Goal: Task Accomplishment & Management: Use online tool/utility

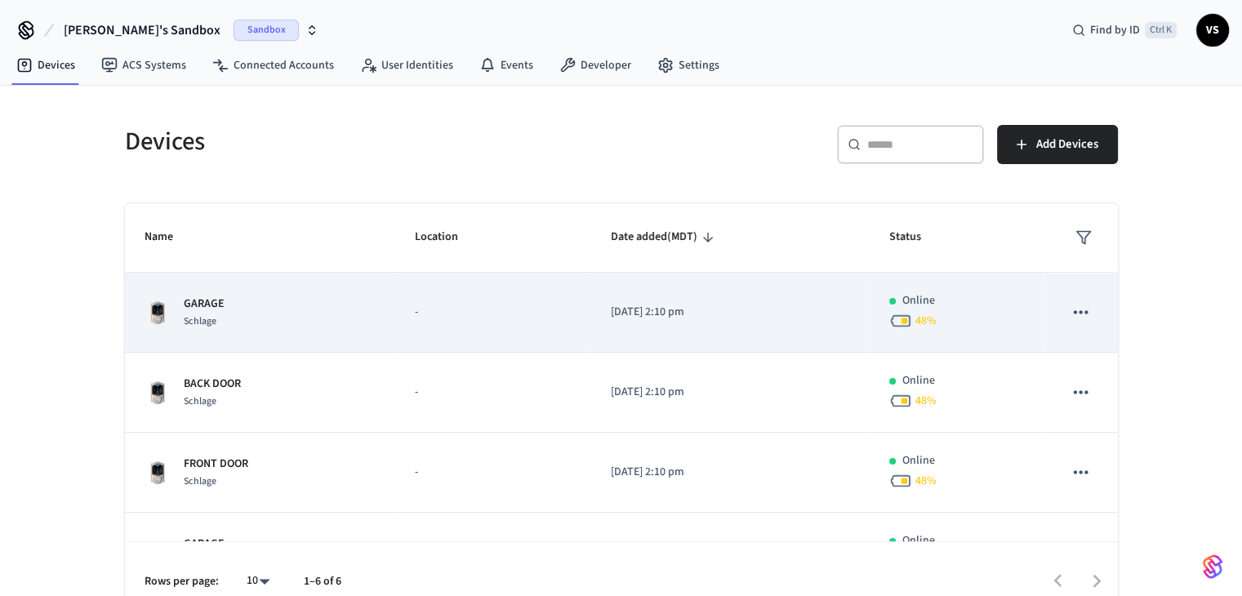
click at [209, 279] on td "GARAGE Schlage" at bounding box center [260, 313] width 270 height 80
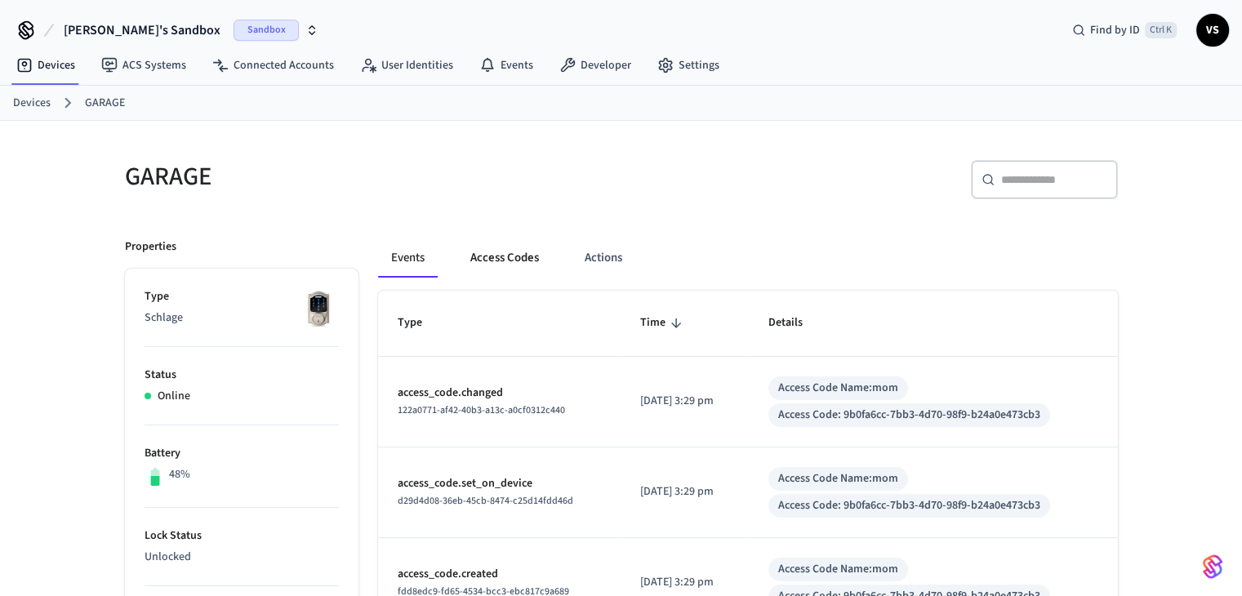
click at [510, 258] on button "Access Codes" at bounding box center [504, 257] width 95 height 39
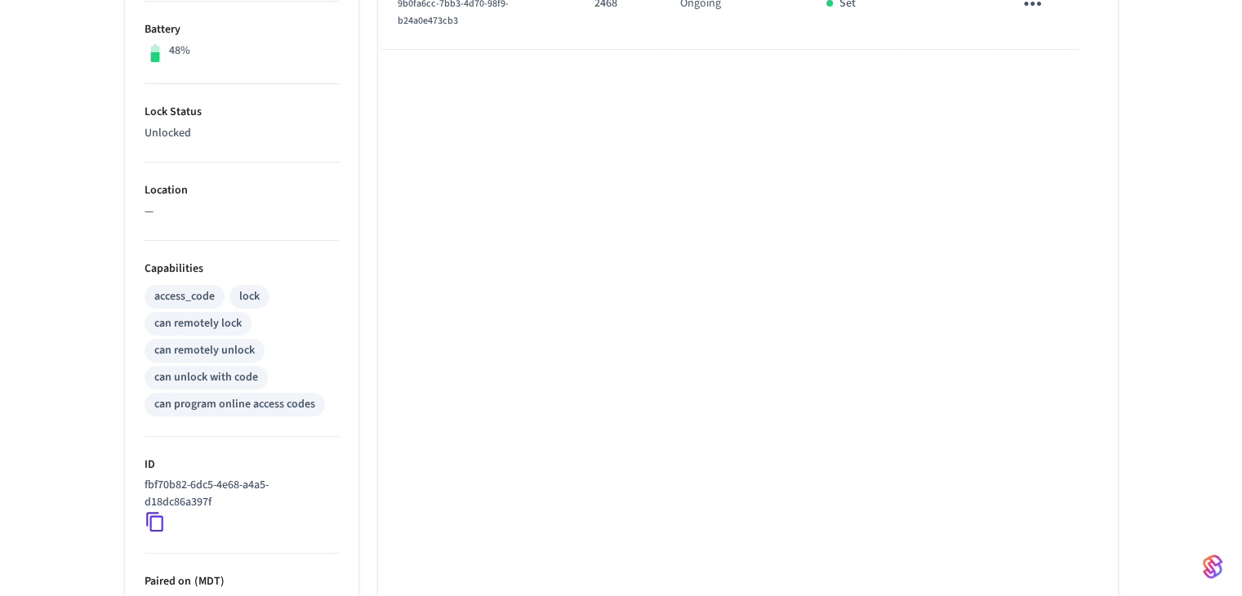
scroll to position [425, 0]
drag, startPoint x: 220, startPoint y: 496, endPoint x: 140, endPoint y: 484, distance: 81.8
click at [140, 484] on ul "Type Schlage Status Online Battery 48% Lock Status Unlocked Location — Capabili…" at bounding box center [242, 315] width 234 height 942
copy p "fbf70b82-6dc5-4e68-a4a5-d18dc86a397f"
click at [154, 527] on icon at bounding box center [155, 520] width 21 height 21
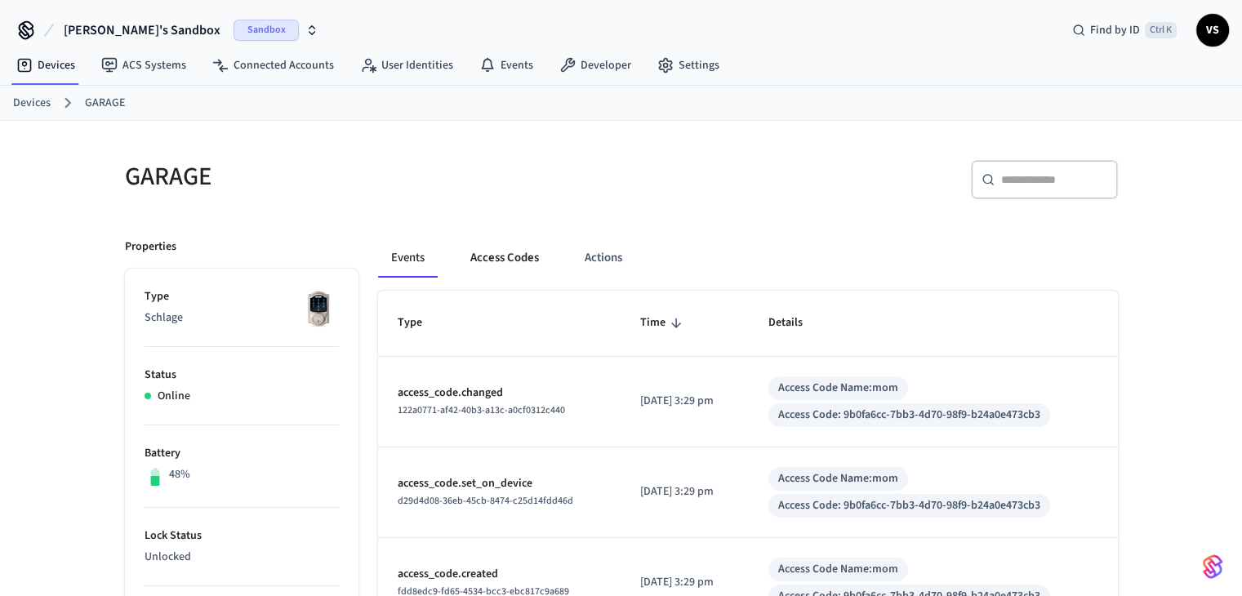
click at [498, 257] on button "Access Codes" at bounding box center [504, 257] width 95 height 39
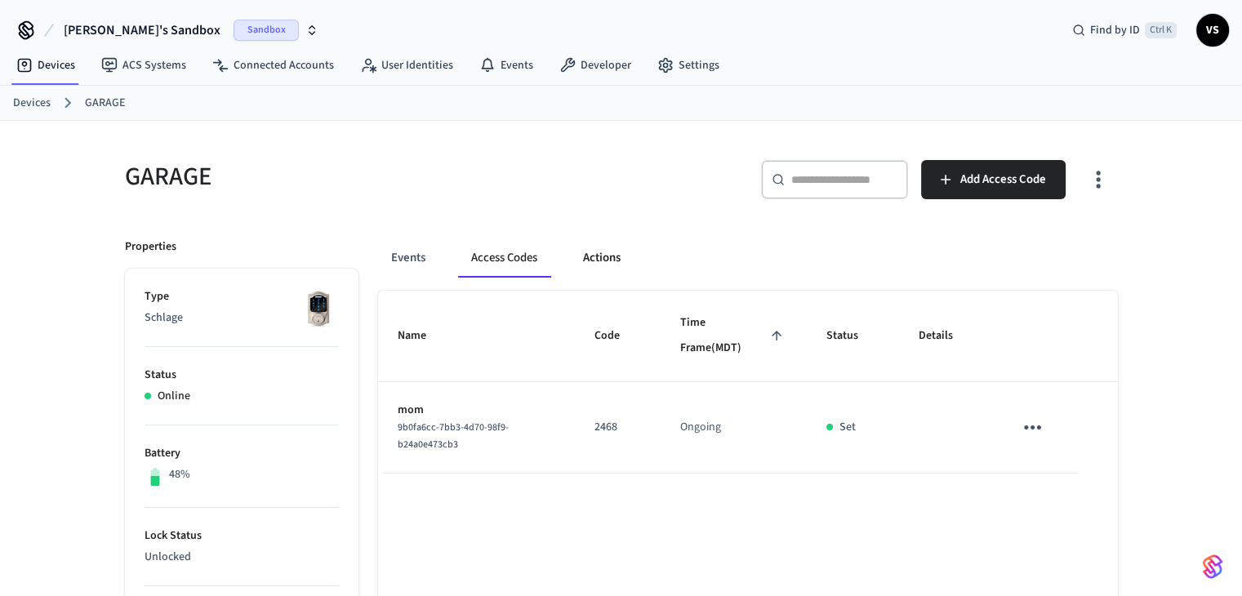
click at [585, 258] on button "Actions" at bounding box center [602, 257] width 64 height 39
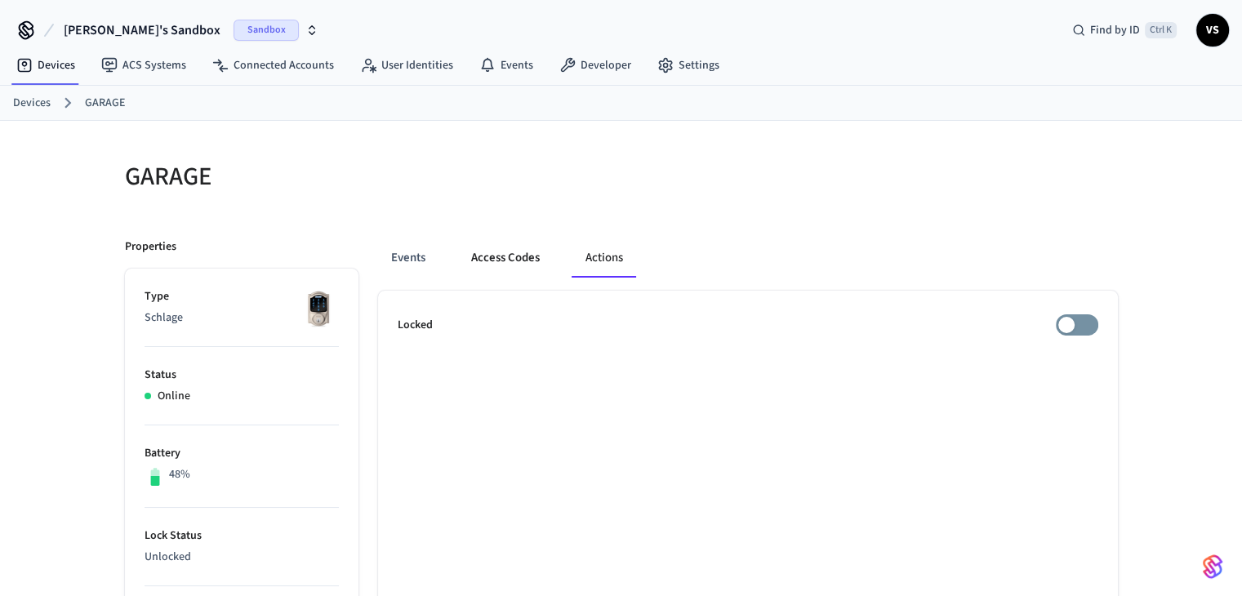
click at [523, 246] on button "Access Codes" at bounding box center [505, 257] width 95 height 39
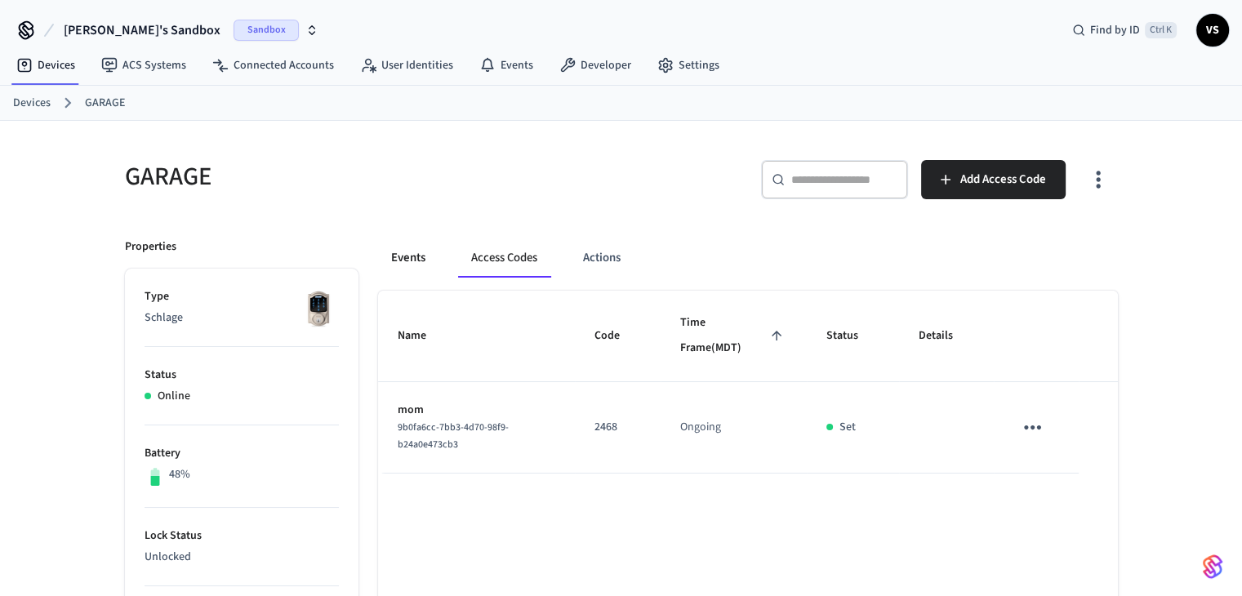
click at [426, 260] on button "Events" at bounding box center [408, 257] width 60 height 39
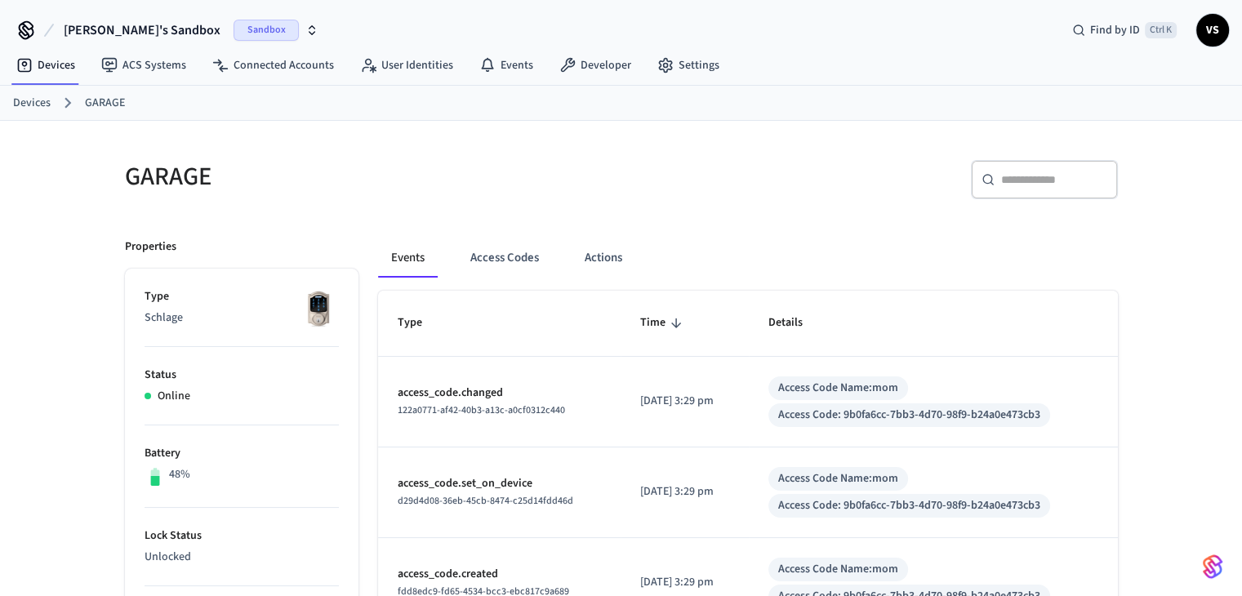
click at [426, 260] on button "Events" at bounding box center [408, 257] width 60 height 39
click at [488, 269] on button "Access Codes" at bounding box center [504, 257] width 95 height 39
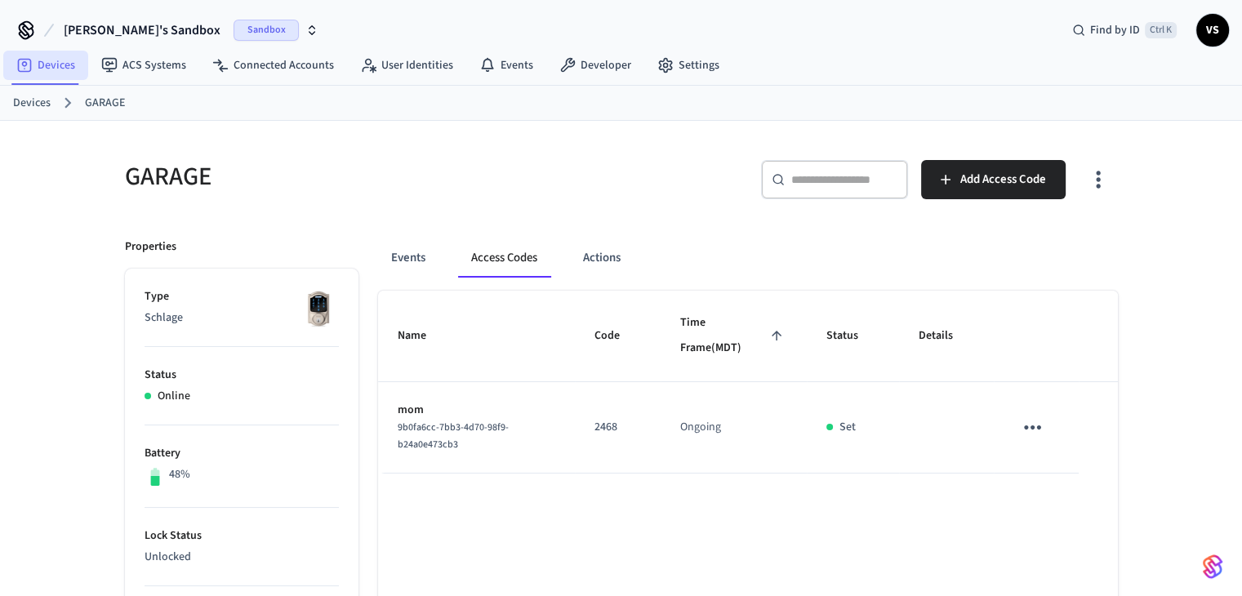
click at [46, 60] on link "Devices" at bounding box center [45, 65] width 85 height 29
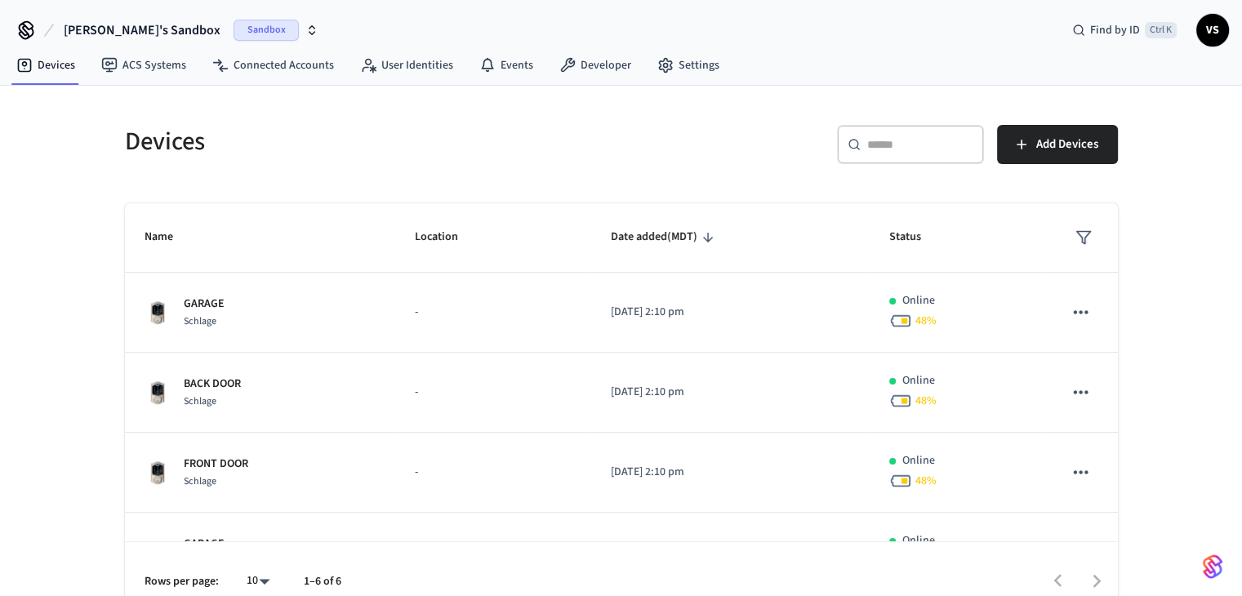
scroll to position [24, 0]
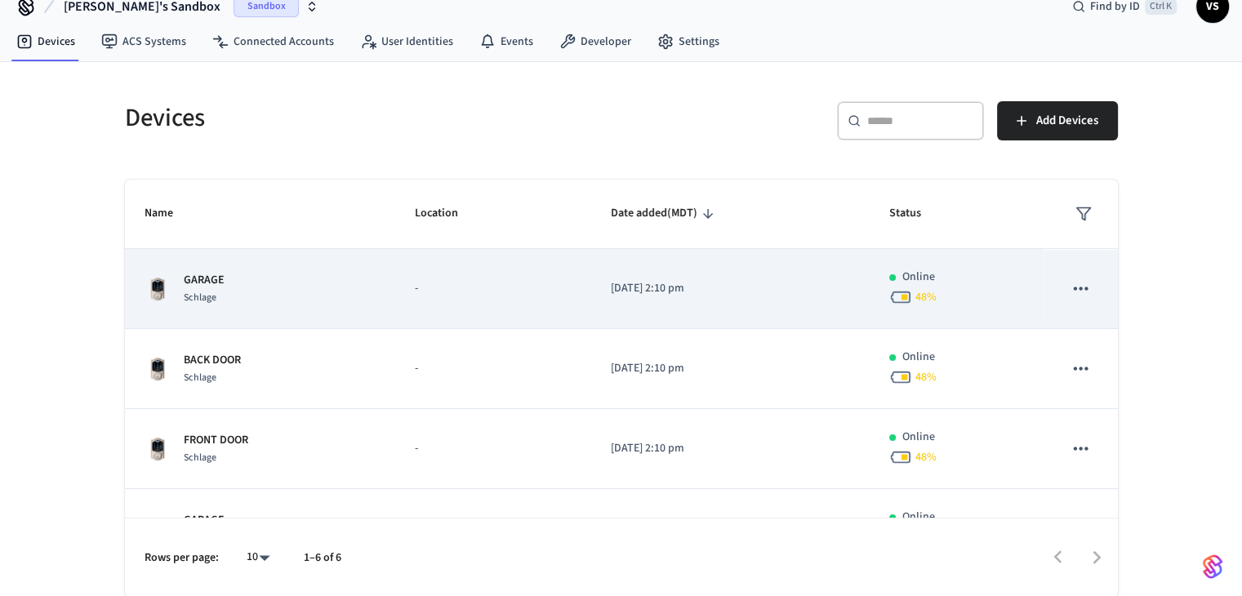
click at [208, 267] on td "GARAGE Schlage" at bounding box center [260, 289] width 270 height 80
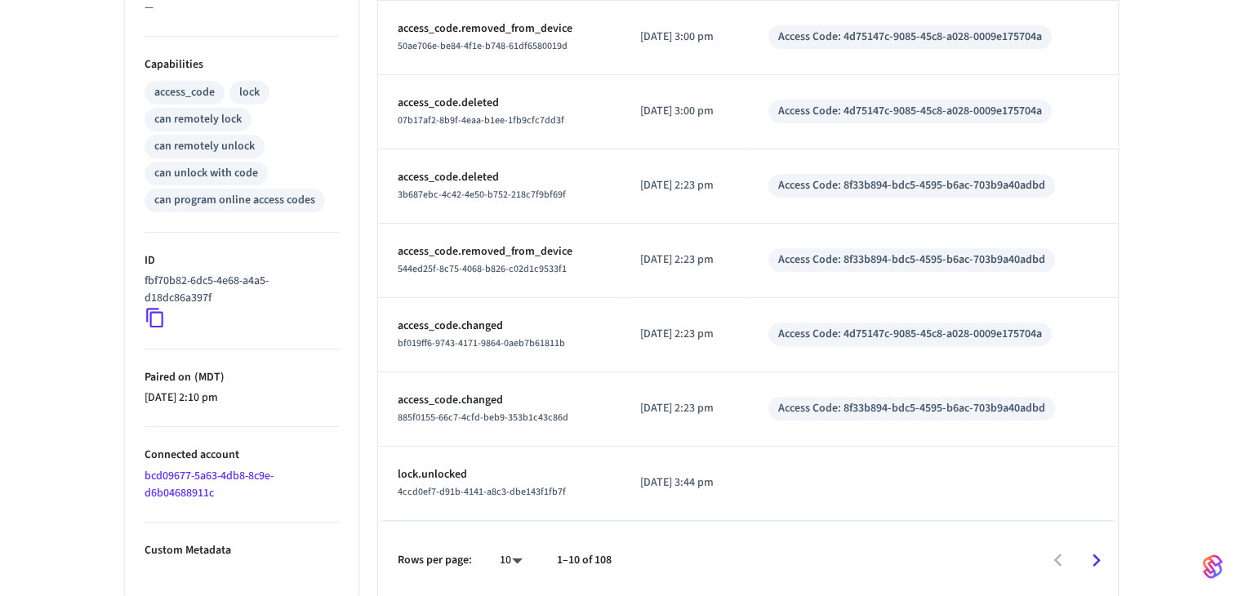
scroll to position [630, 0]
drag, startPoint x: 225, startPoint y: 494, endPoint x: 145, endPoint y: 475, distance: 83.0
click at [145, 475] on li "Connected account bcd09677-5a63-4db8-8c9e-d6b04688911c" at bounding box center [242, 473] width 194 height 96
copy link "bcd09677-5a63-4db8-8c9e-d6b04688911c"
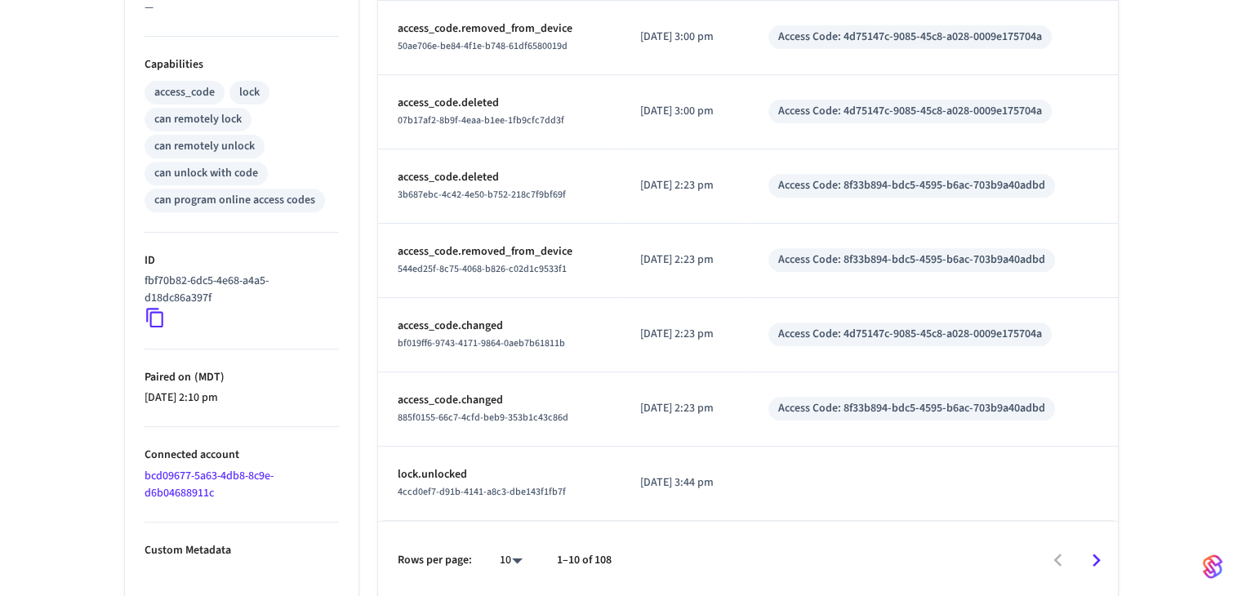
click at [58, 407] on div "GARAGE ​ ​ Properties Type Schlage Status Online Battery 48% Lock Status Unlock…" at bounding box center [621, 46] width 1242 height 1106
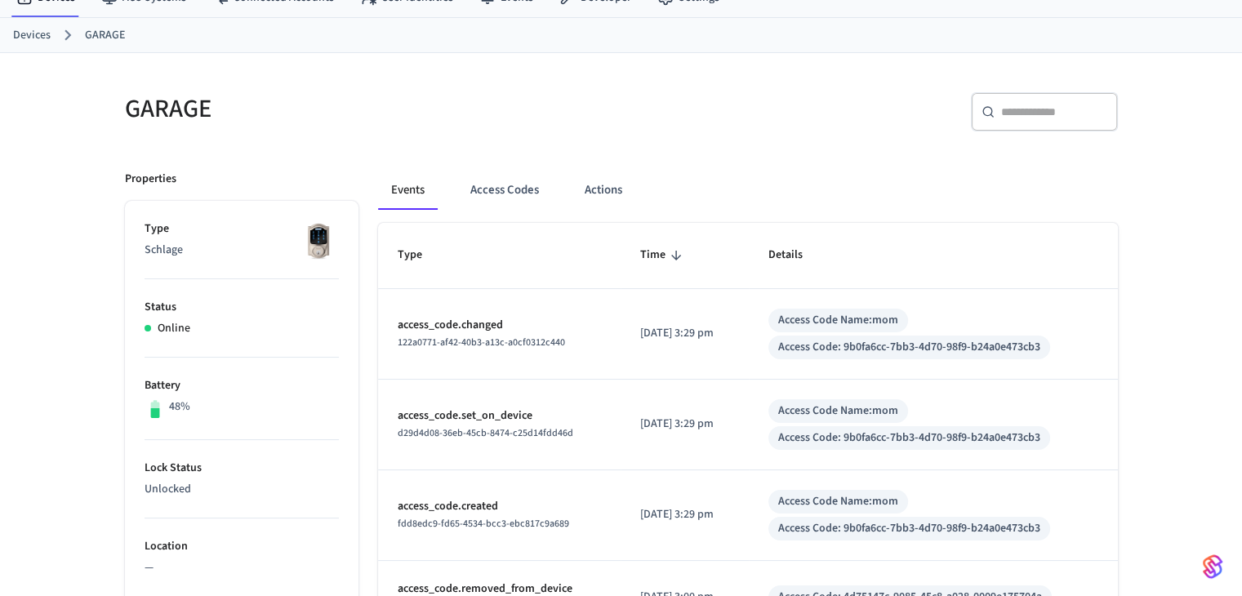
scroll to position [69, 0]
click at [612, 176] on button "Actions" at bounding box center [604, 189] width 64 height 39
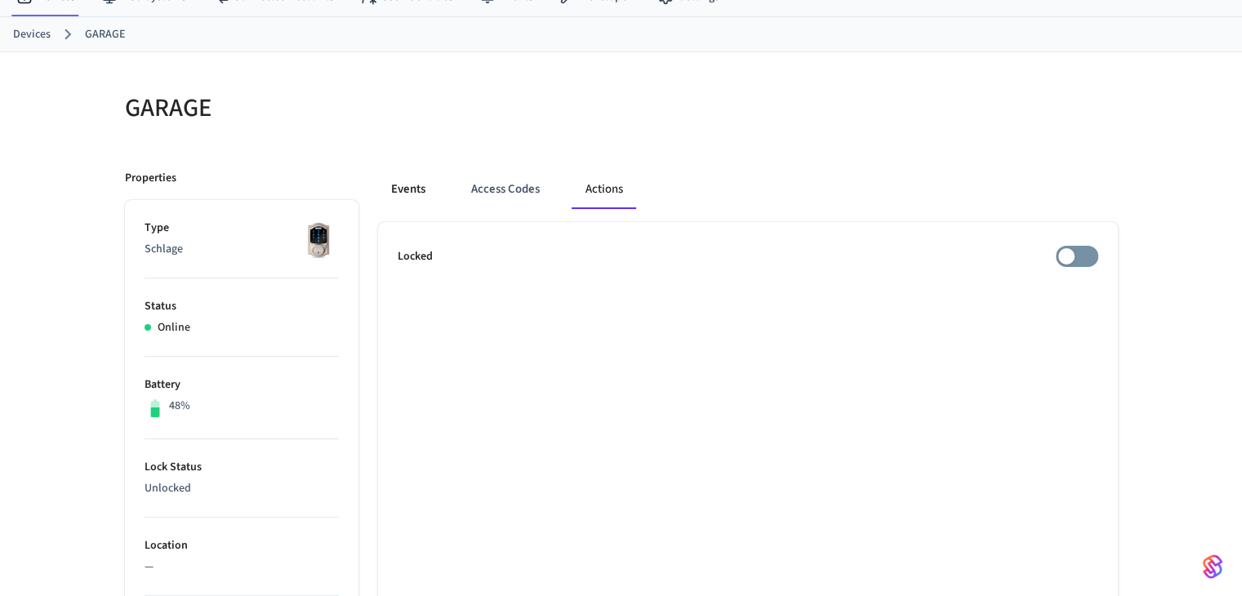
click at [407, 190] on button "Events" at bounding box center [408, 189] width 60 height 39
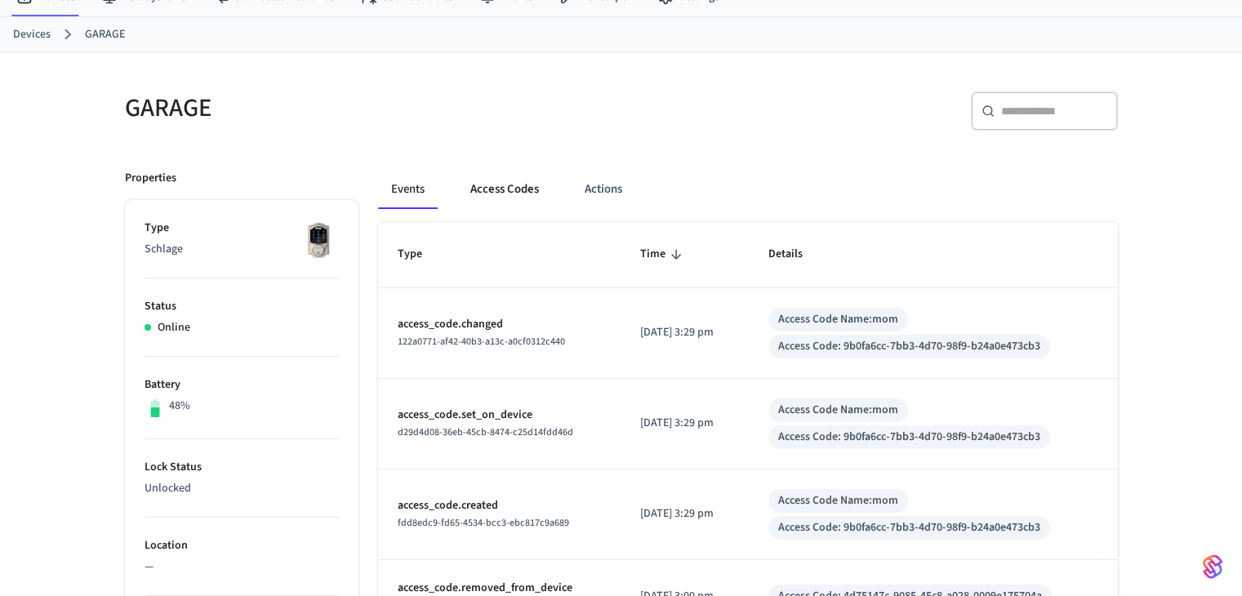
click at [537, 187] on button "Access Codes" at bounding box center [504, 189] width 95 height 39
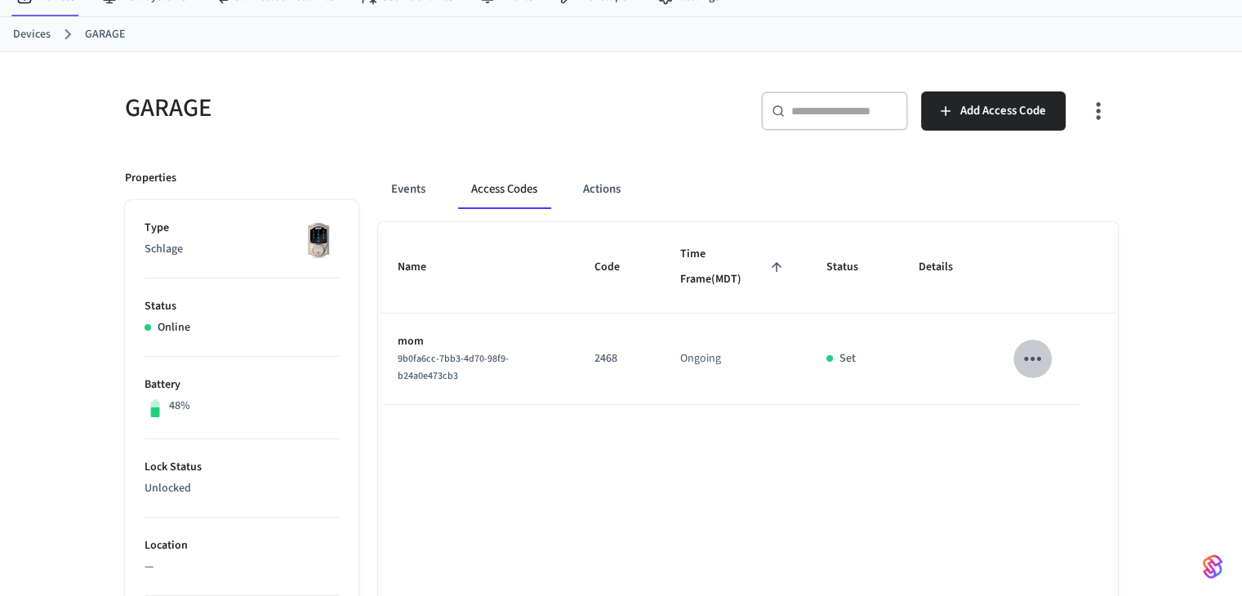
click at [1017, 360] on button "sticky table" at bounding box center [1032, 359] width 38 height 38
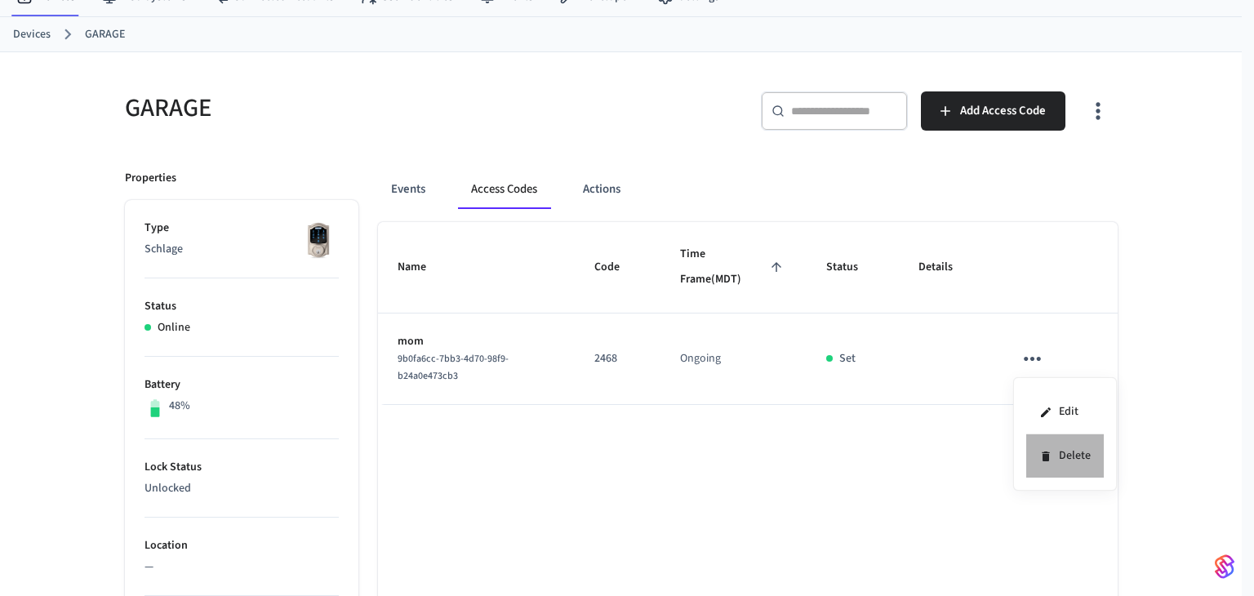
click at [1040, 450] on icon at bounding box center [1045, 456] width 13 height 13
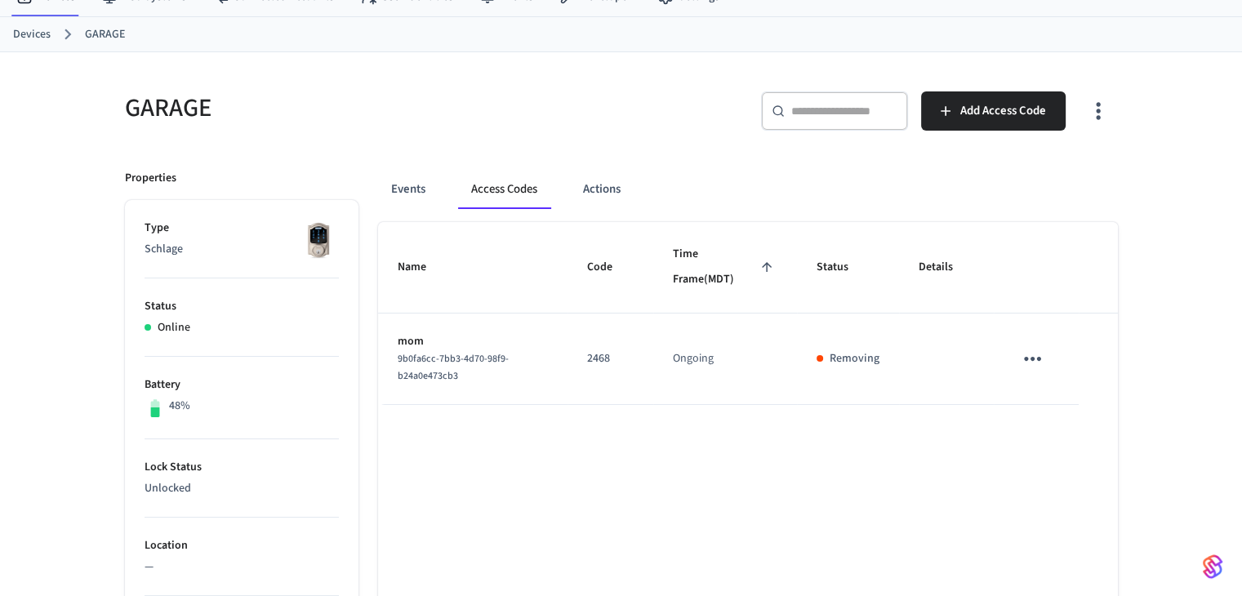
scroll to position [0, 0]
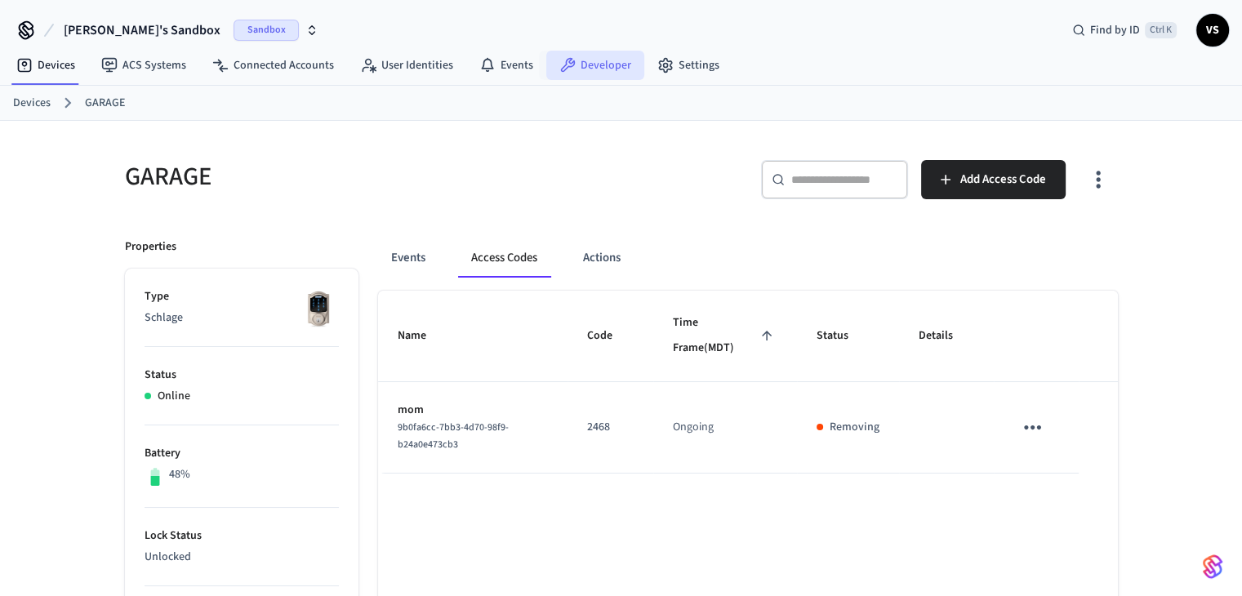
click at [602, 63] on link "Developer" at bounding box center [595, 65] width 98 height 29
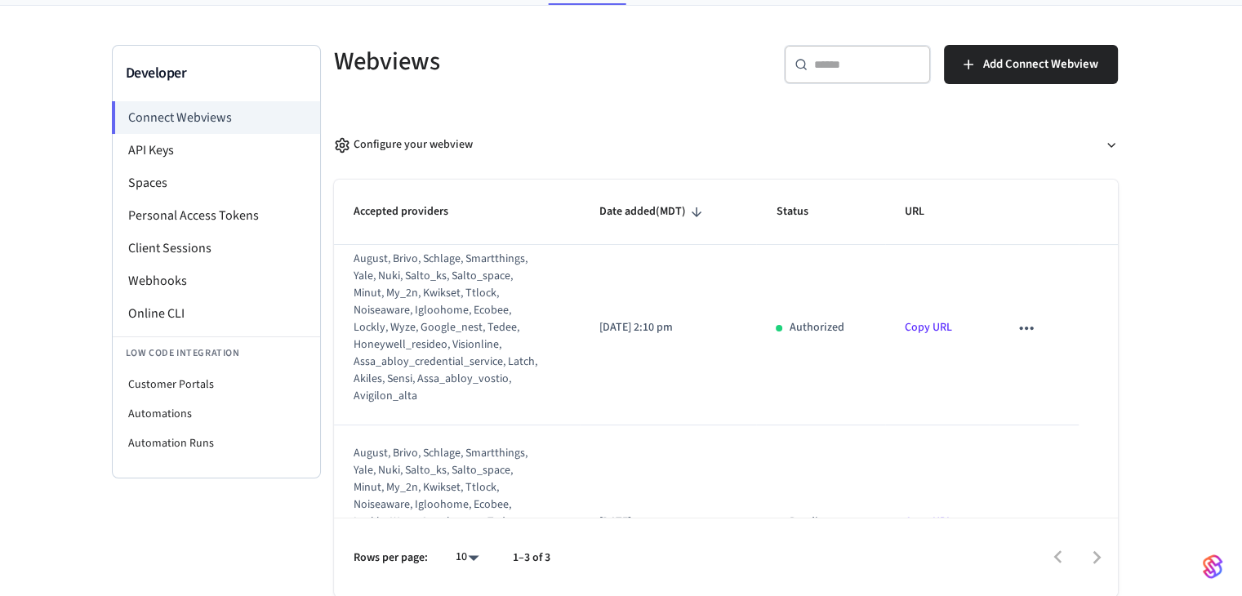
scroll to position [13, 0]
click at [147, 143] on li "API Keys" at bounding box center [216, 150] width 207 height 33
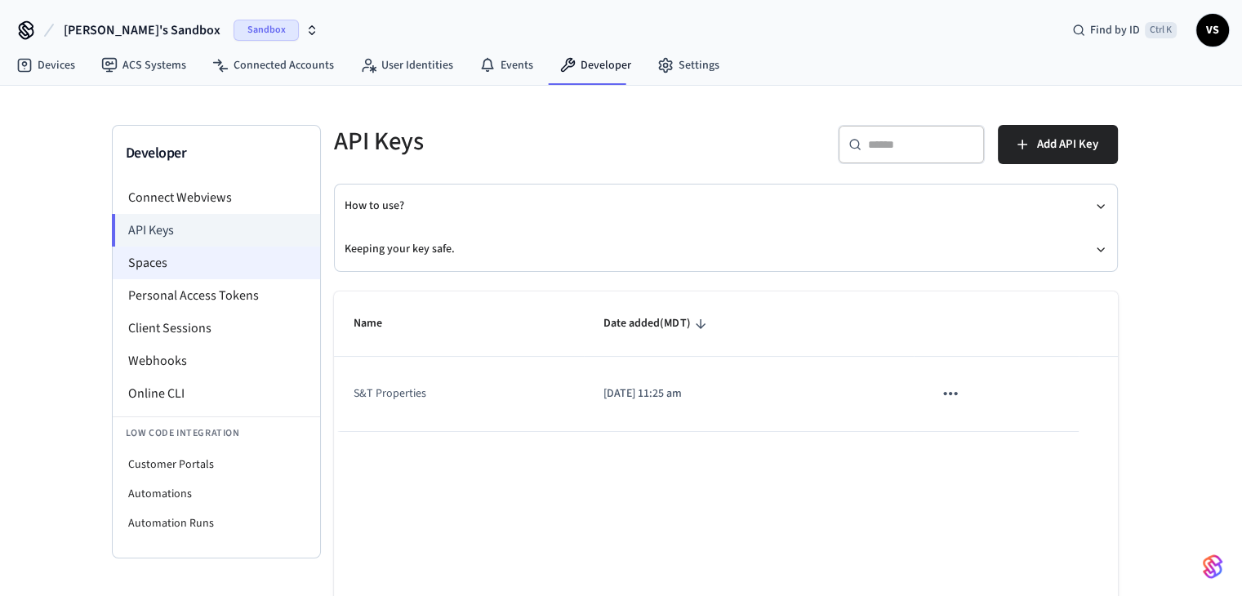
click at [162, 257] on li "Spaces" at bounding box center [216, 263] width 207 height 33
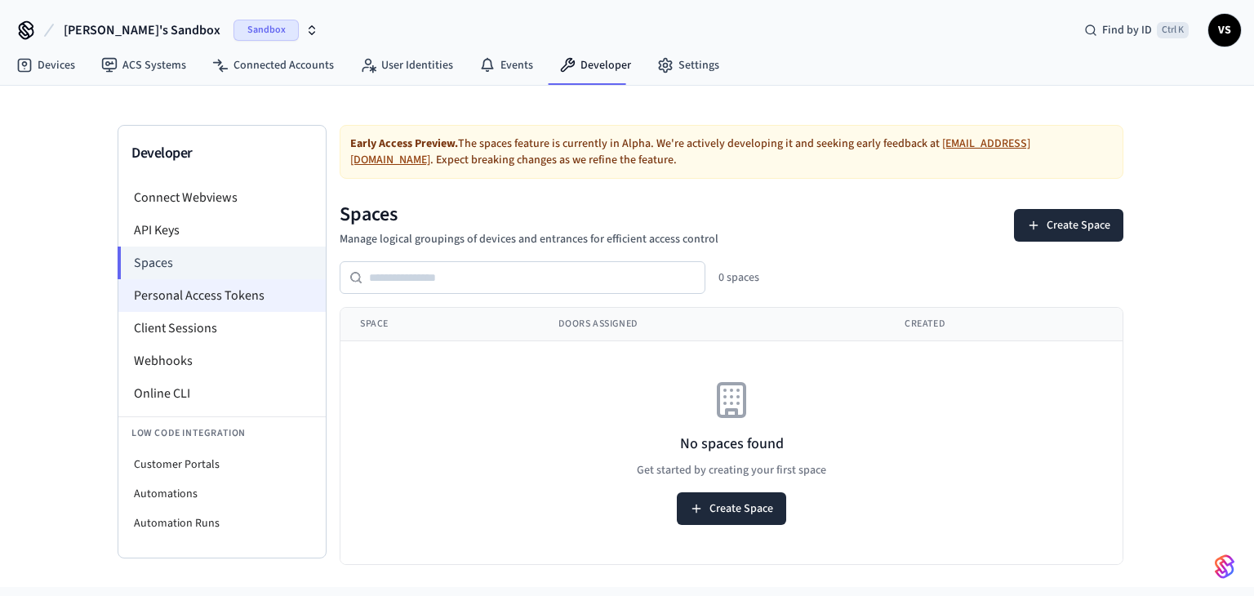
click at [207, 304] on li "Personal Access Tokens" at bounding box center [221, 295] width 207 height 33
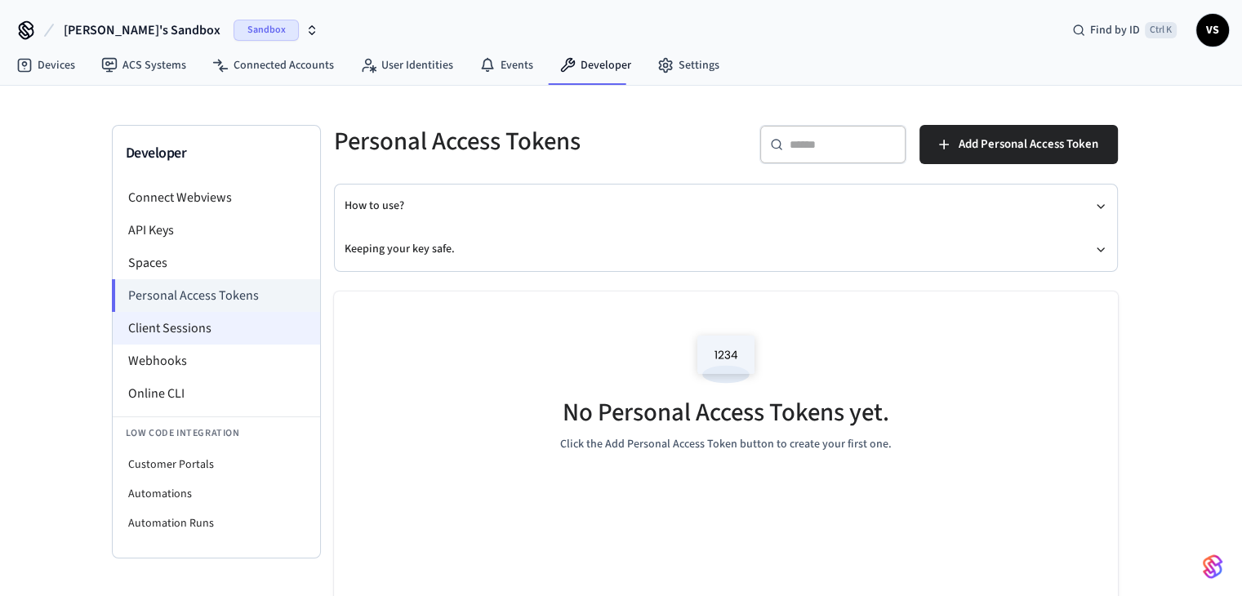
click at [220, 323] on li "Client Sessions" at bounding box center [216, 328] width 207 height 33
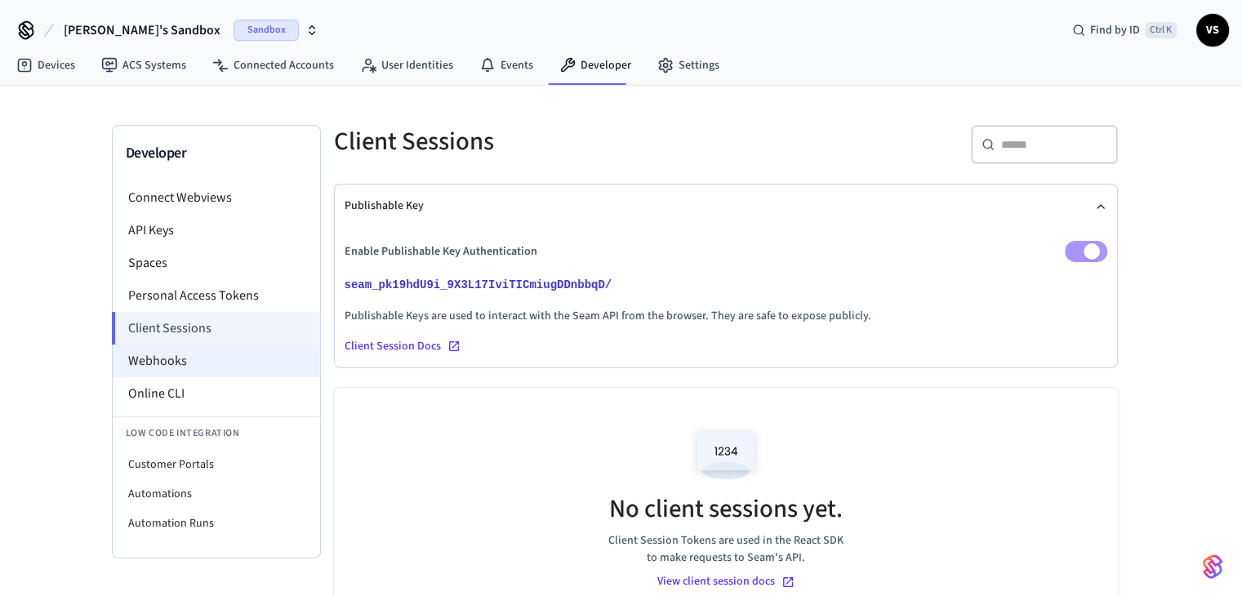
click at [233, 357] on li "Webhooks" at bounding box center [216, 361] width 207 height 33
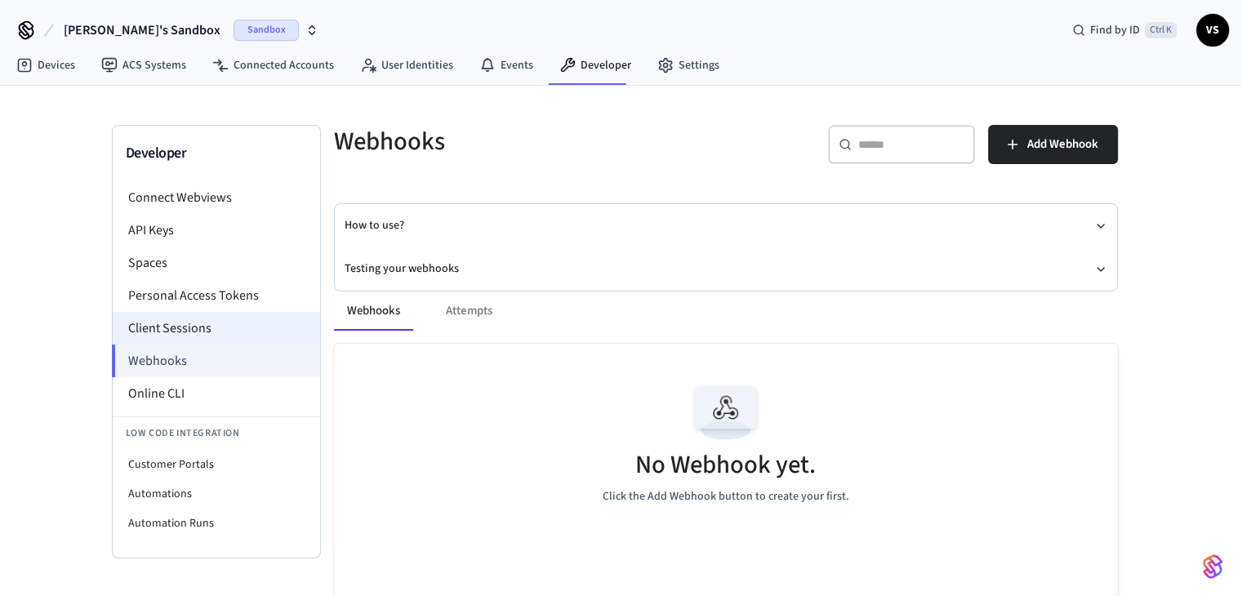
click at [265, 335] on li "Client Sessions" at bounding box center [216, 328] width 207 height 33
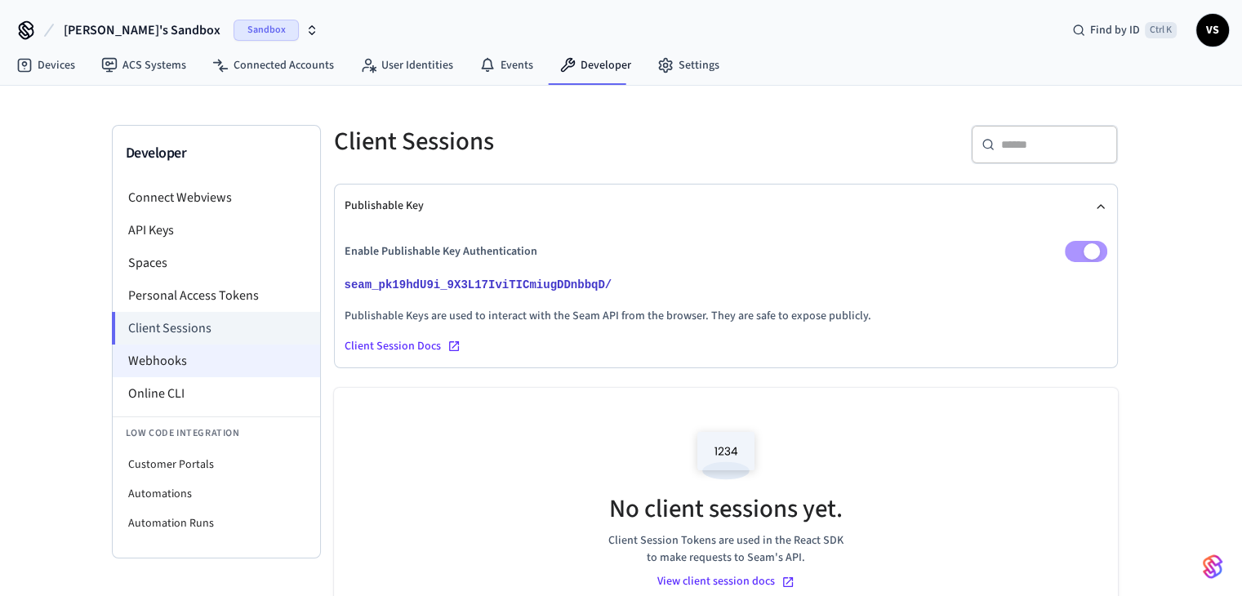
click at [264, 356] on li "Webhooks" at bounding box center [216, 361] width 207 height 33
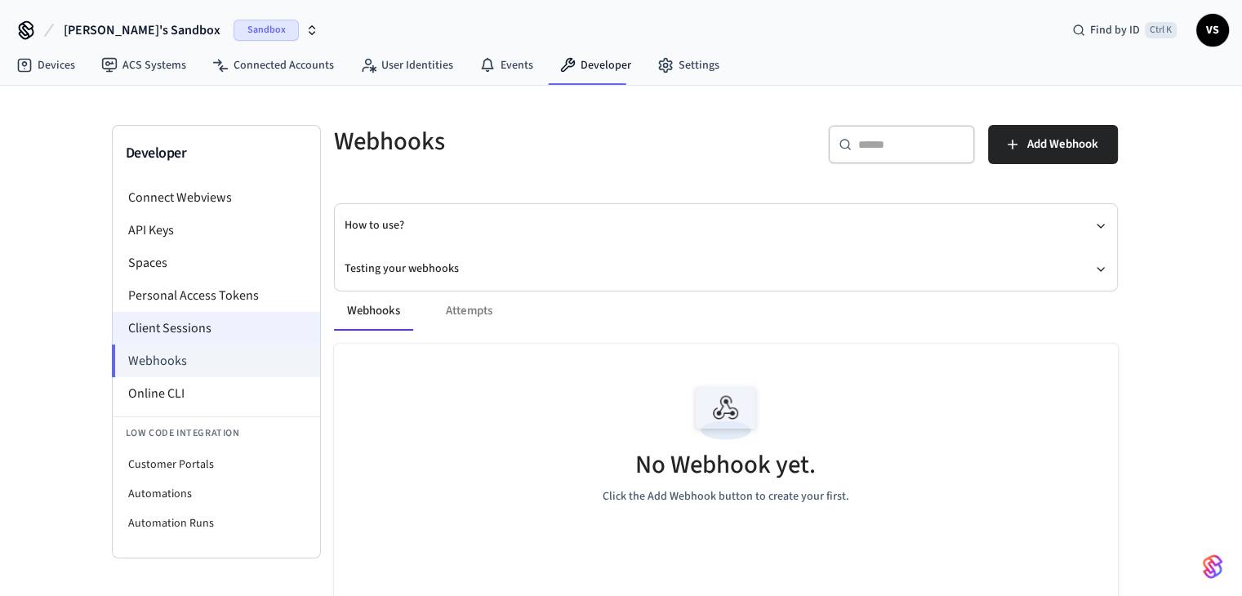
click at [271, 332] on li "Client Sessions" at bounding box center [216, 328] width 207 height 33
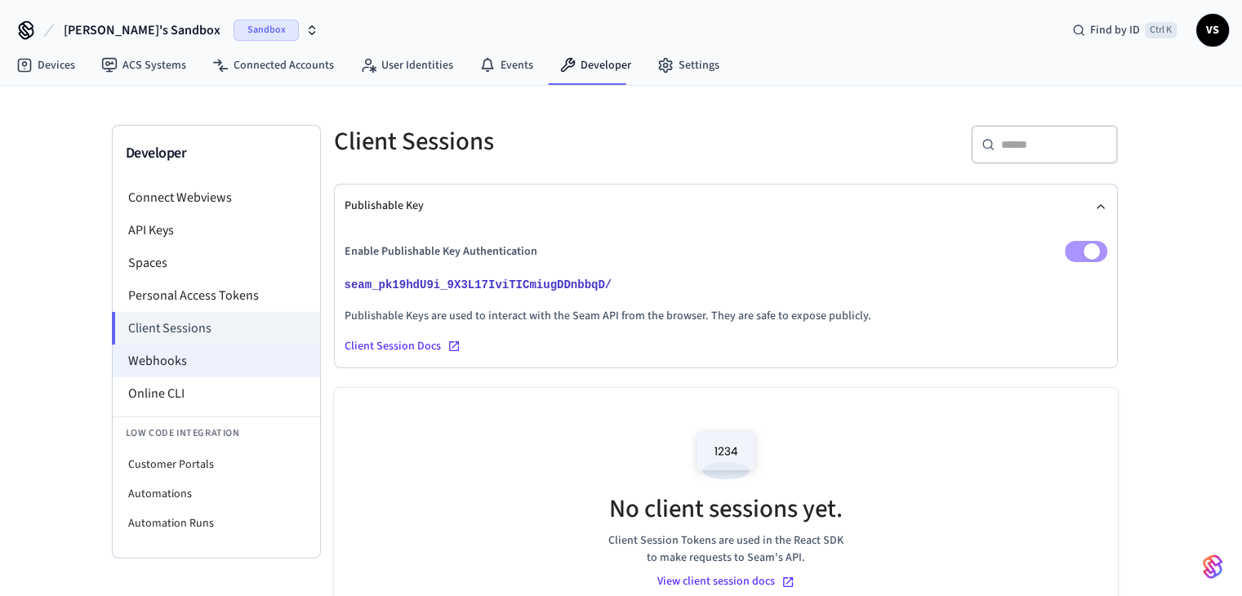
click at [264, 349] on li "Webhooks" at bounding box center [216, 361] width 207 height 33
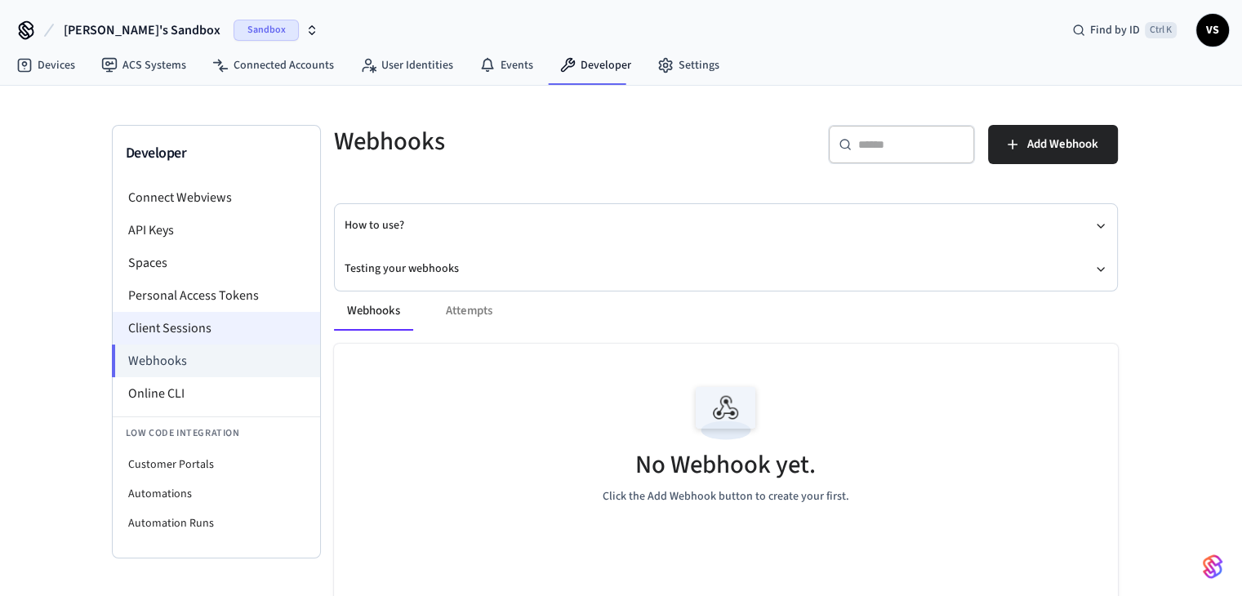
click at [273, 330] on li "Client Sessions" at bounding box center [216, 328] width 207 height 33
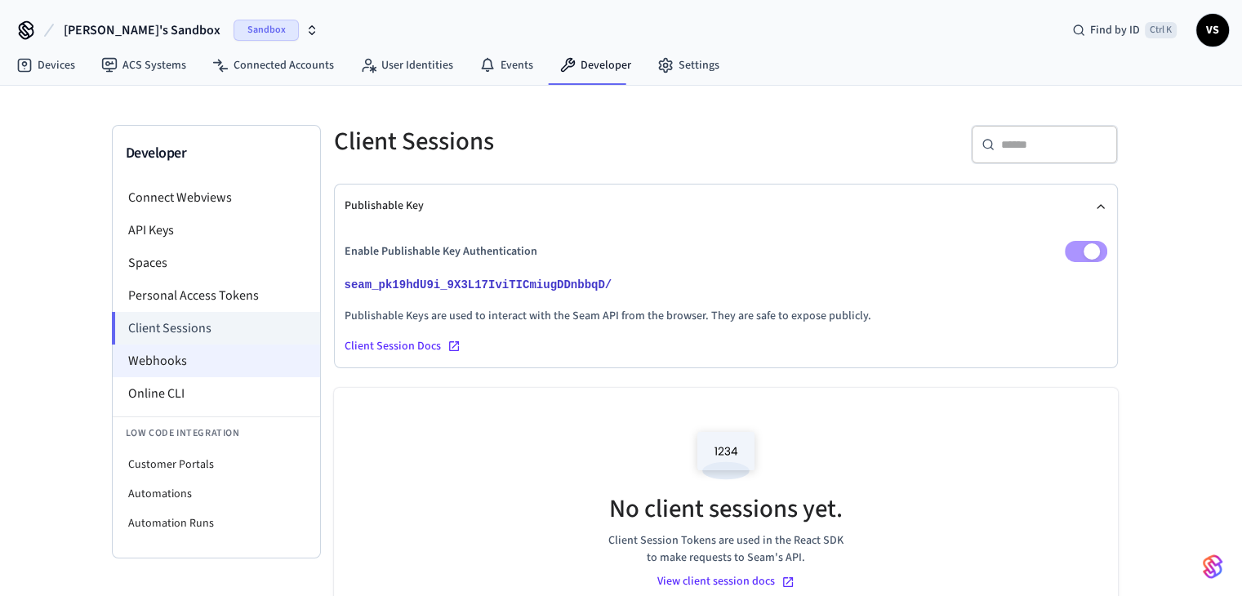
click at [265, 347] on li "Webhooks" at bounding box center [216, 361] width 207 height 33
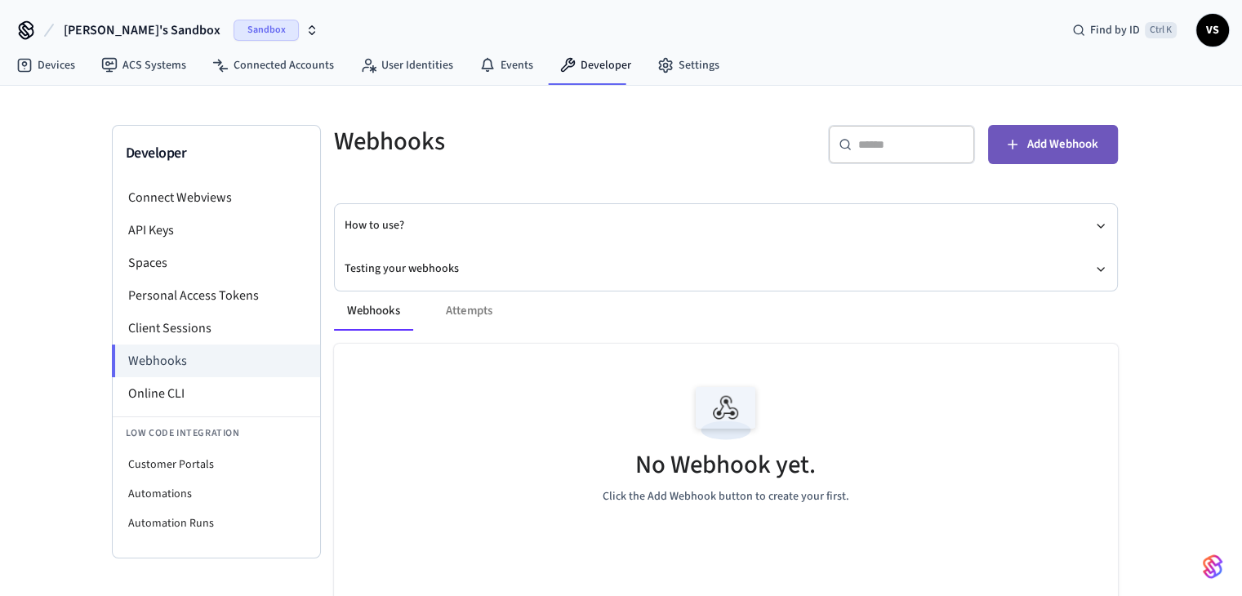
click at [1026, 157] on button "Add Webhook" at bounding box center [1053, 144] width 130 height 39
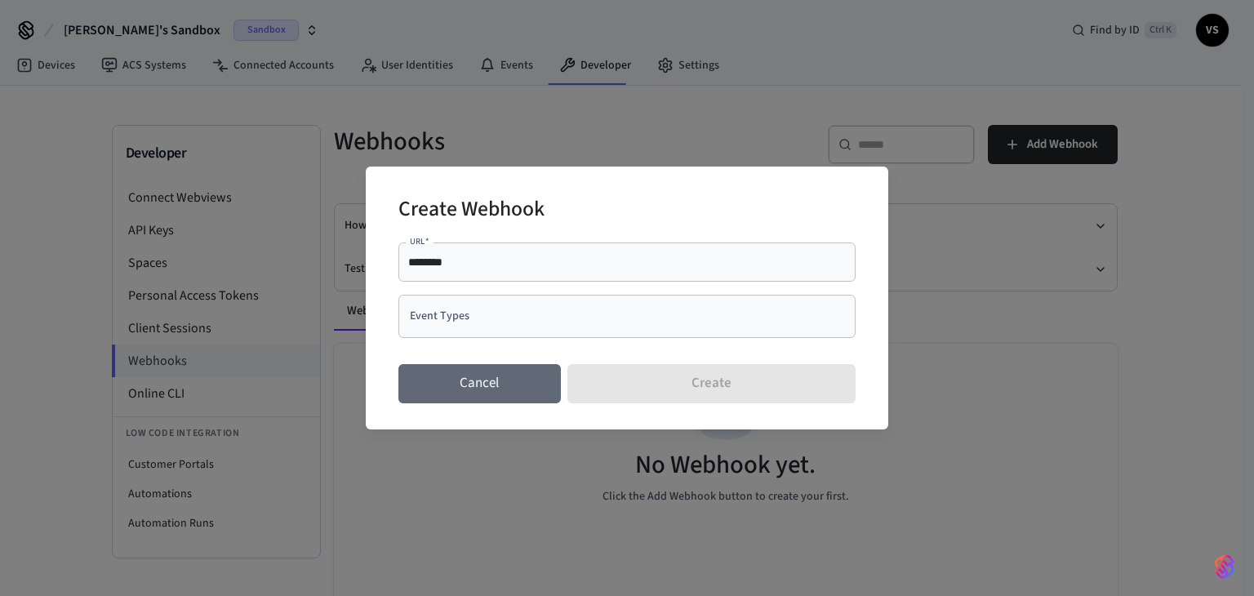
click at [514, 372] on button "Cancel" at bounding box center [479, 383] width 162 height 39
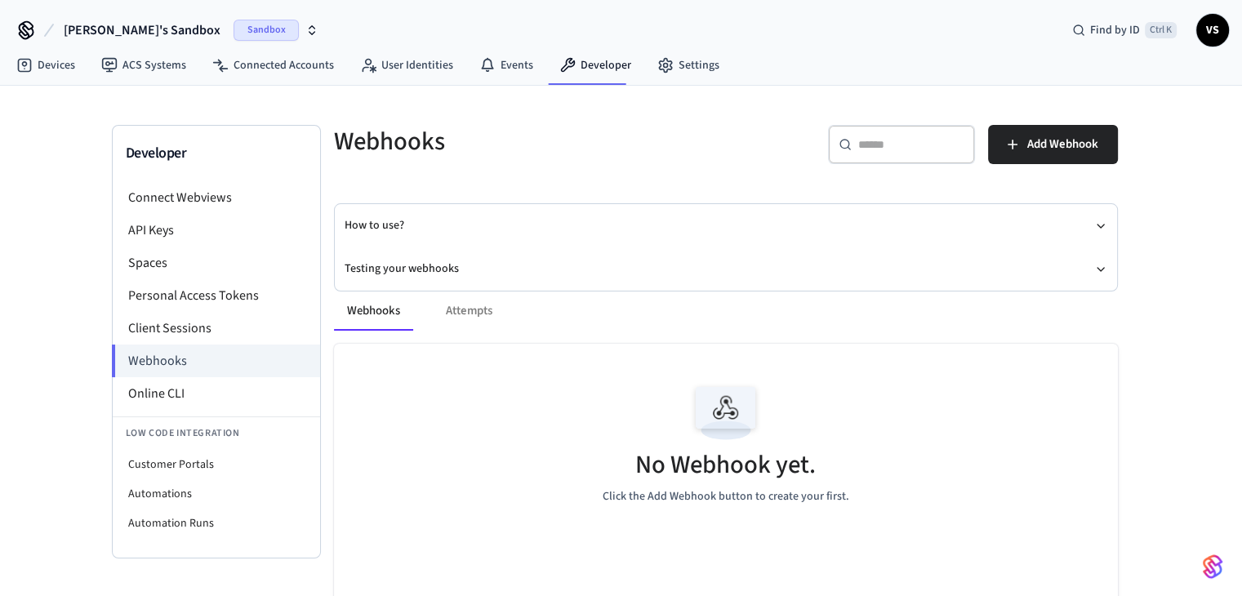
click at [373, 458] on div "No Webhook yet. Click the Add Webhook button to create your first." at bounding box center [726, 441] width 784 height 194
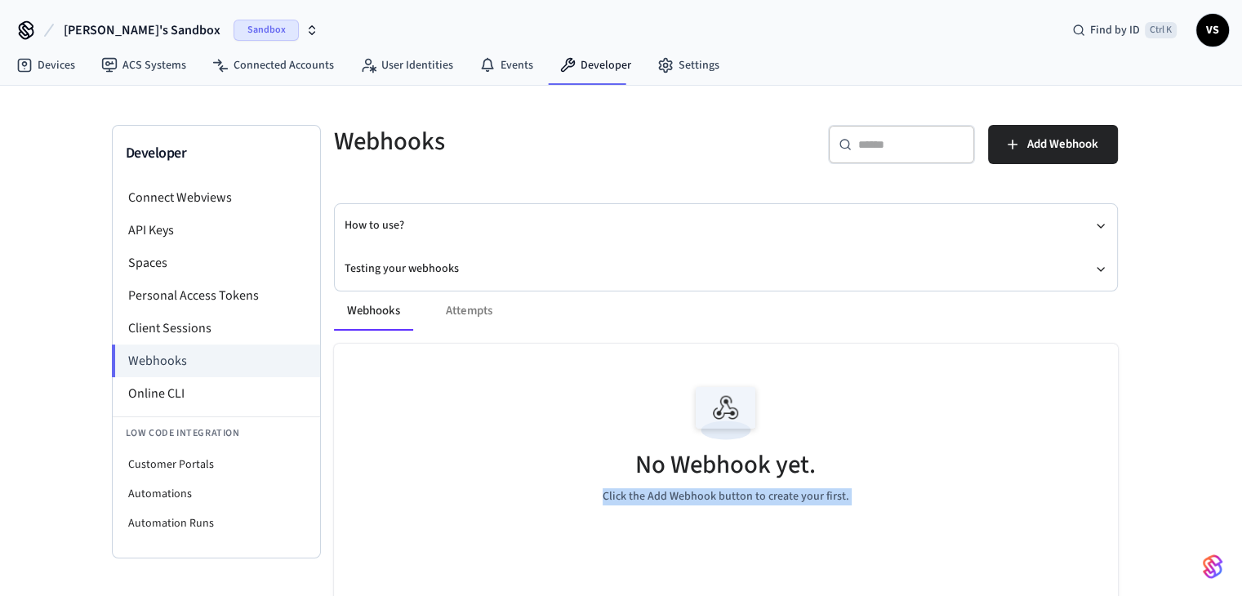
click at [373, 458] on div "No Webhook yet. Click the Add Webhook button to create your first." at bounding box center [726, 441] width 784 height 194
click at [643, 494] on p "Click the Add Webhook button to create your first." at bounding box center [726, 496] width 247 height 17
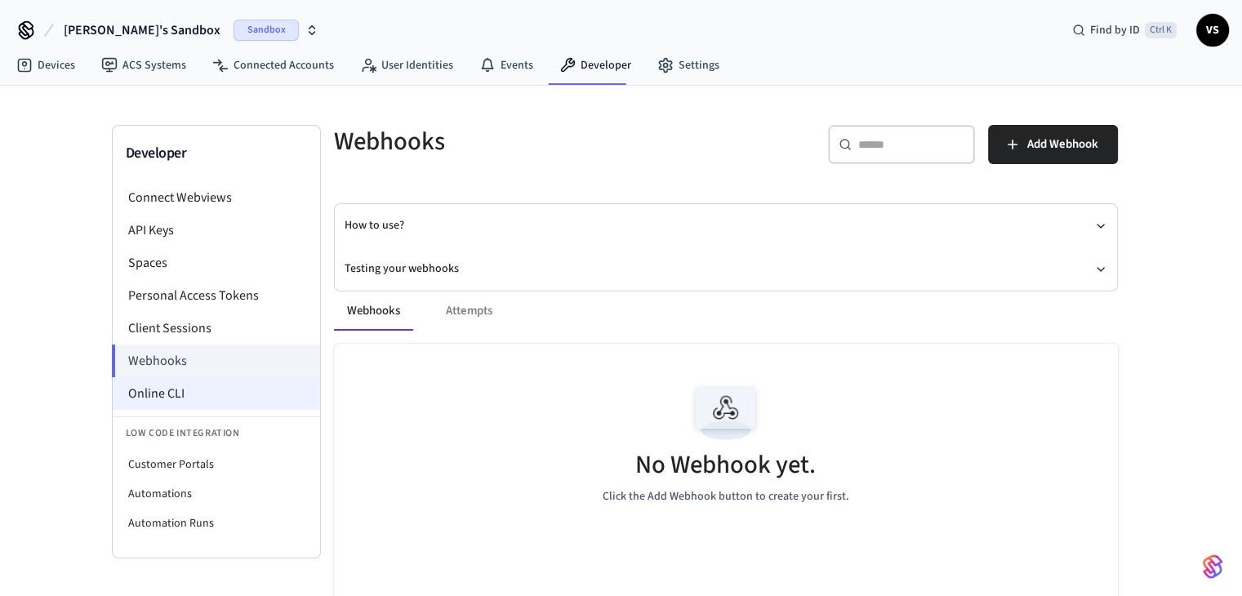
click at [186, 388] on li "Online CLI" at bounding box center [216, 393] width 207 height 33
click at [30, 384] on div "Developer Connect Webviews API Keys Spaces Personal Access Tokens Client Sessio…" at bounding box center [621, 387] width 1242 height 603
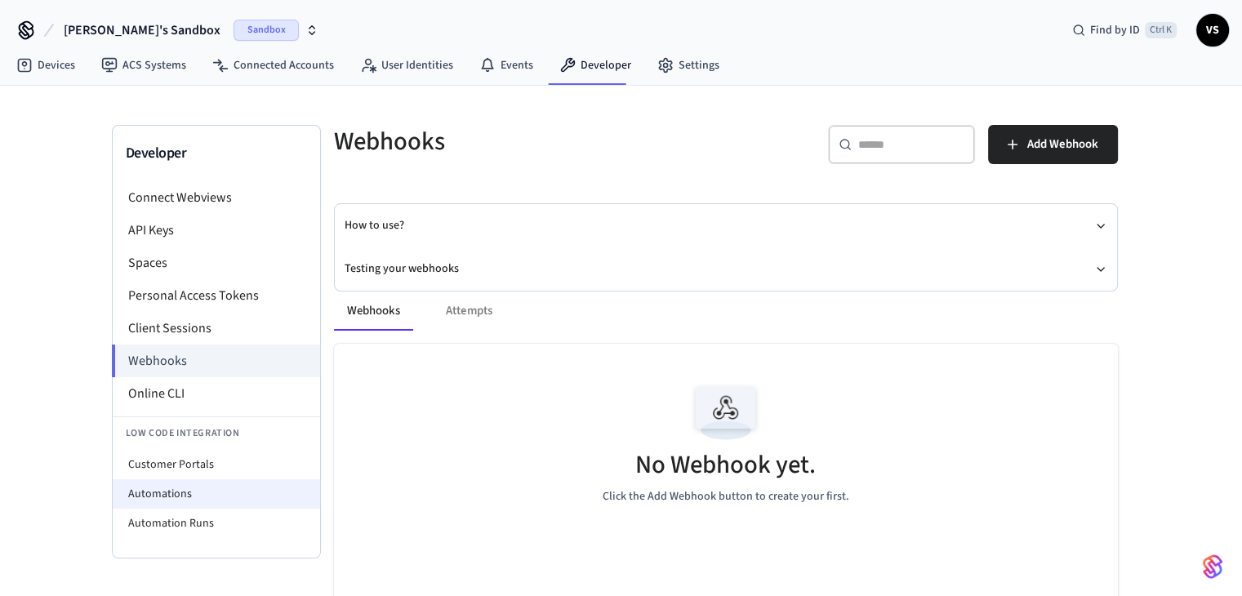
click at [133, 492] on li "Automations" at bounding box center [216, 493] width 207 height 29
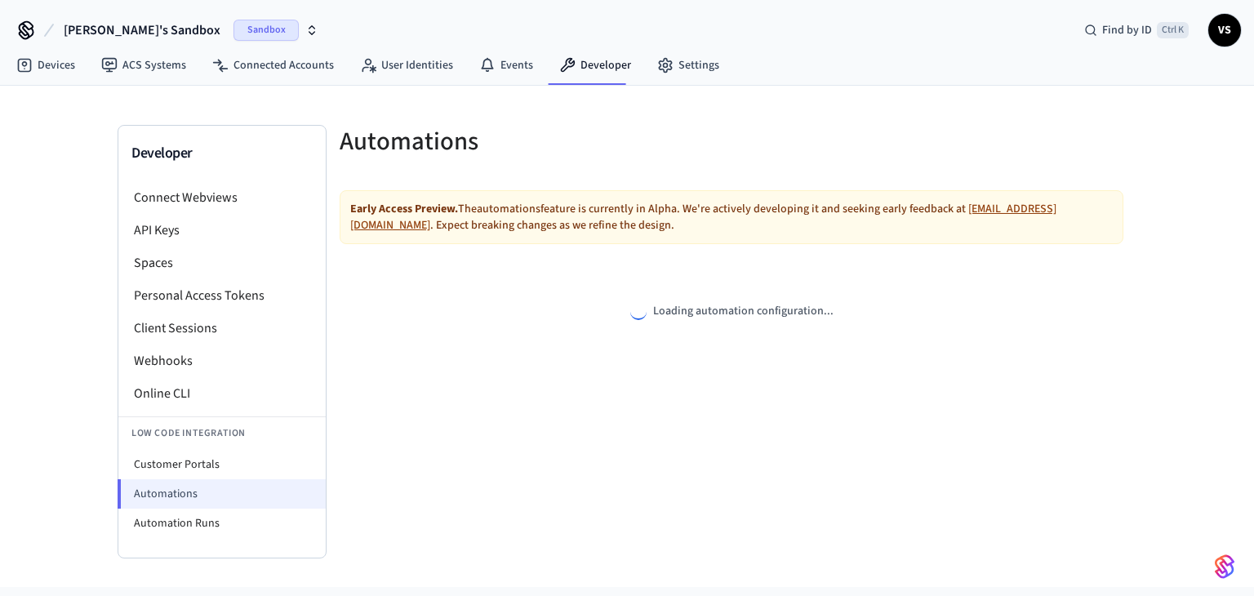
select select "**********"
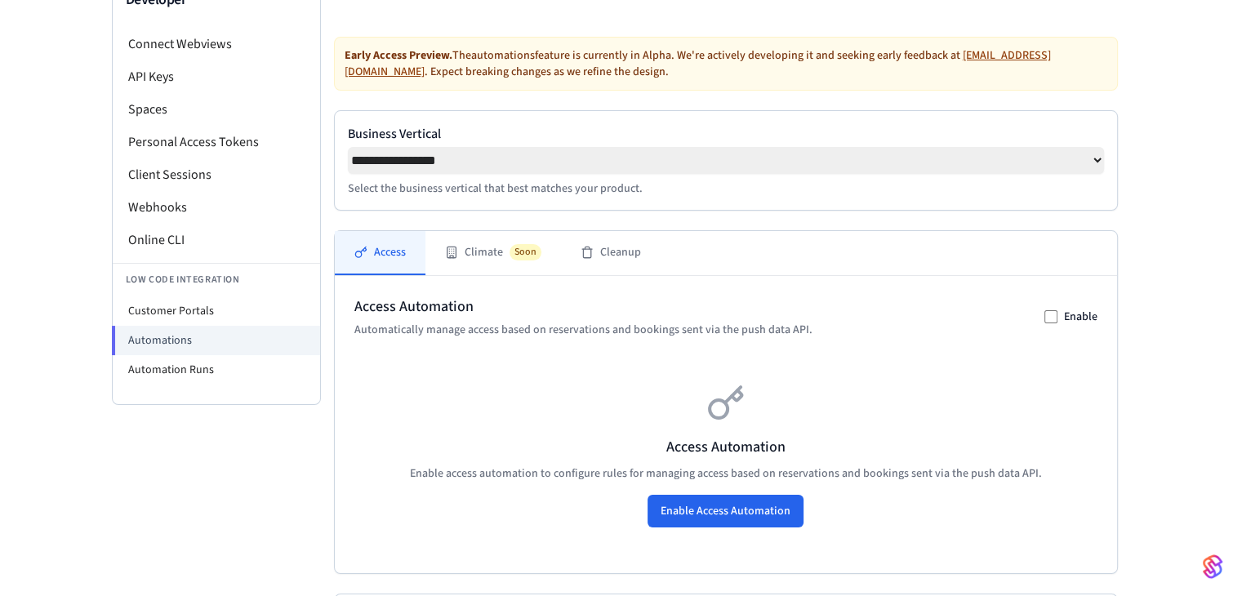
scroll to position [156, 0]
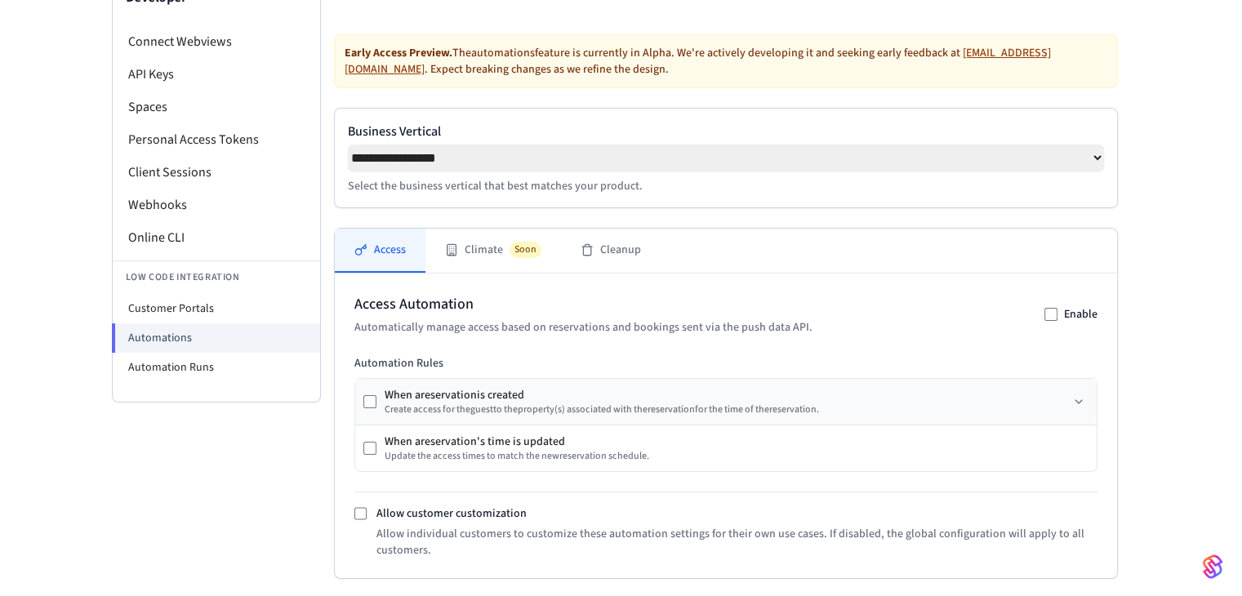
click at [358, 403] on div "When a reservation is created Create access for the guest to the property (s) a…" at bounding box center [725, 402] width 741 height 46
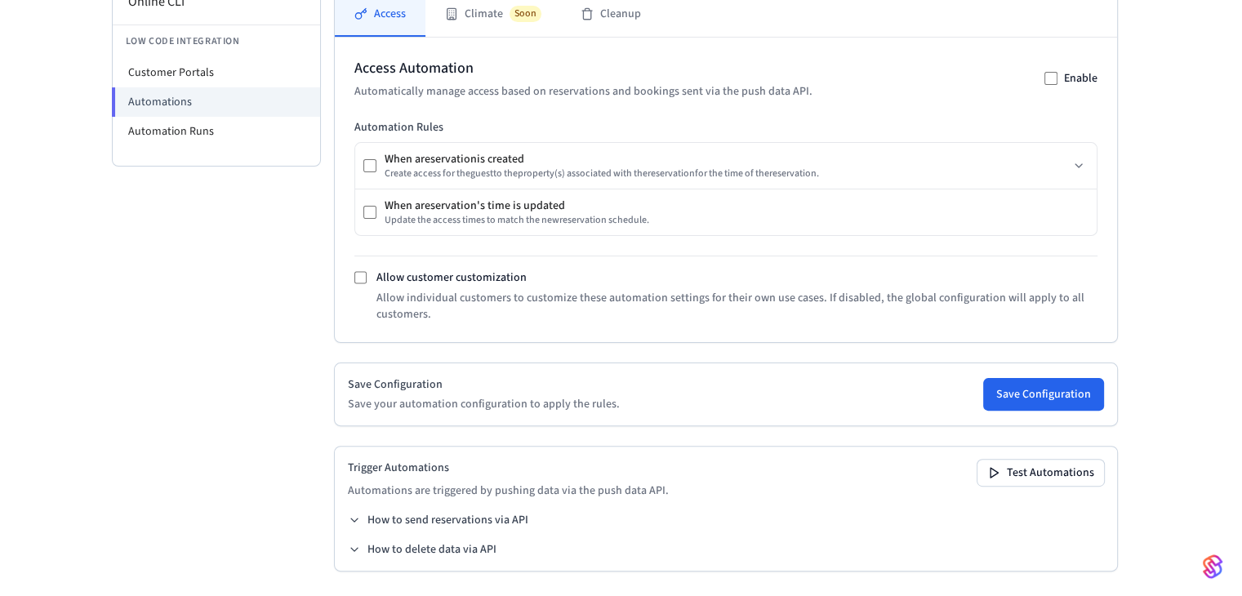
scroll to position [396, 0]
click at [1003, 390] on button "Save Configuration" at bounding box center [1043, 392] width 121 height 33
click at [492, 518] on button "How to send reservations via API" at bounding box center [438, 518] width 180 height 16
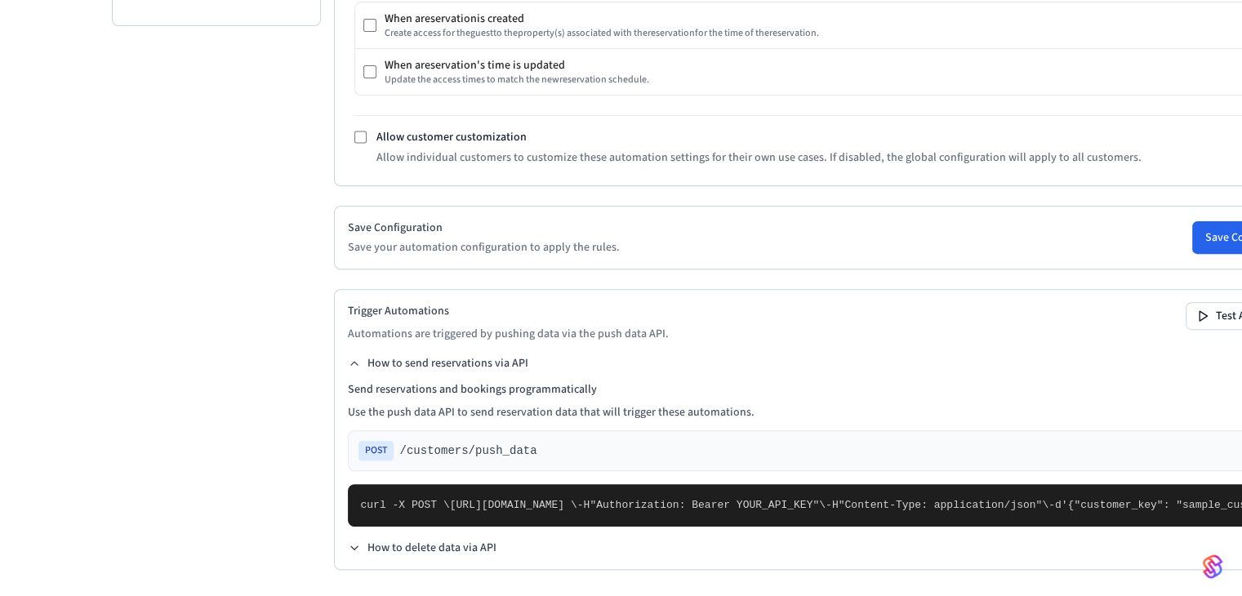
scroll to position [842, 0]
click at [1186, 303] on button "Test Automations" at bounding box center [1249, 316] width 127 height 26
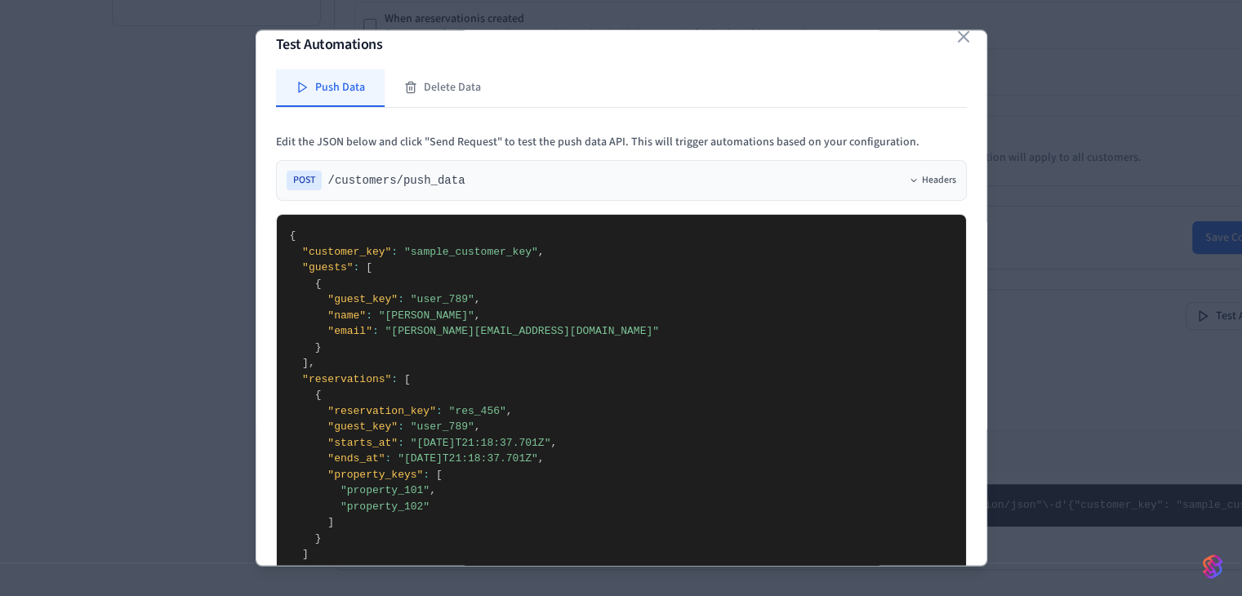
scroll to position [0, 0]
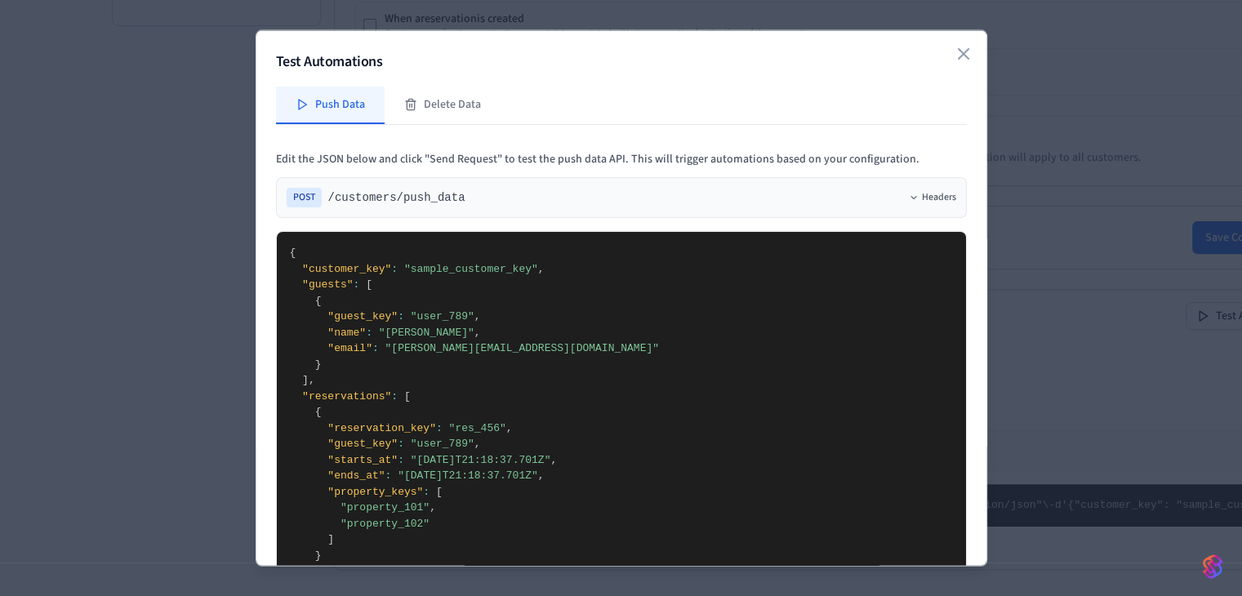
click at [309, 95] on button "Push Data" at bounding box center [330, 106] width 109 height 38
type textarea "**********"
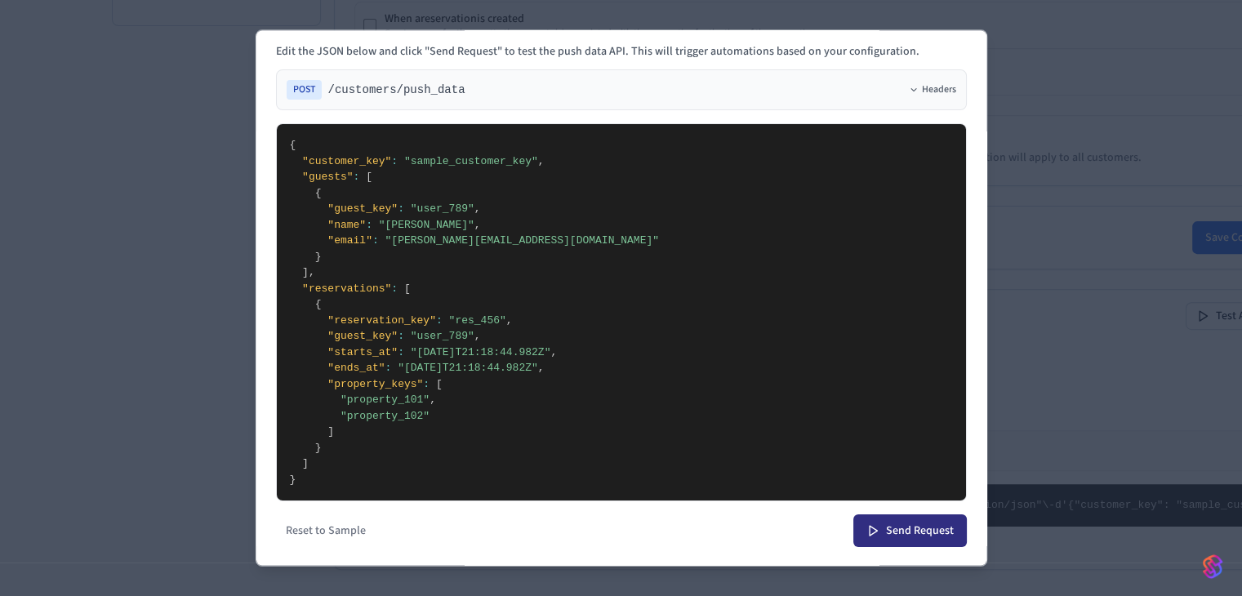
click at [869, 535] on button "Send Request" at bounding box center [910, 531] width 114 height 33
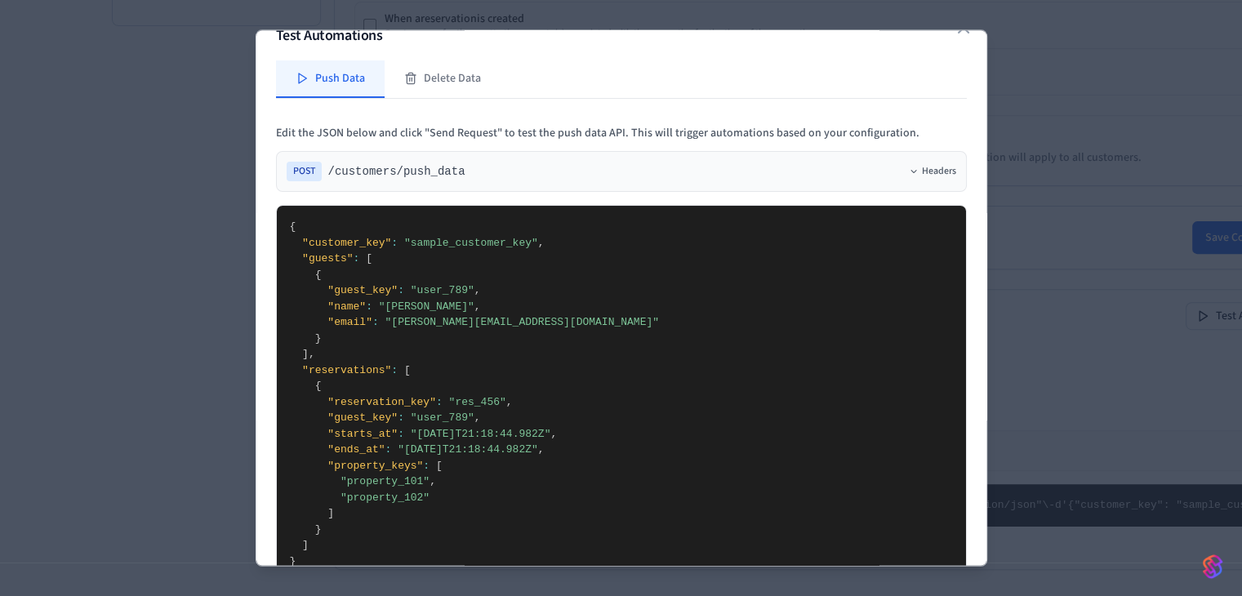
scroll to position [224, 0]
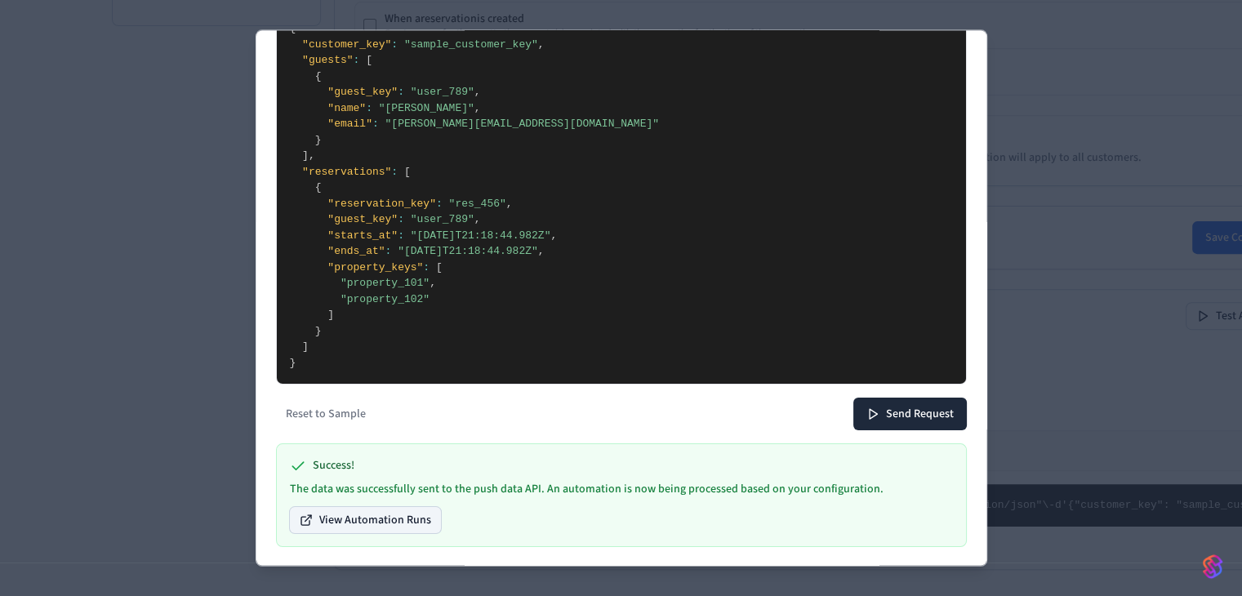
click at [403, 527] on button "View Automation Runs" at bounding box center [365, 521] width 151 height 26
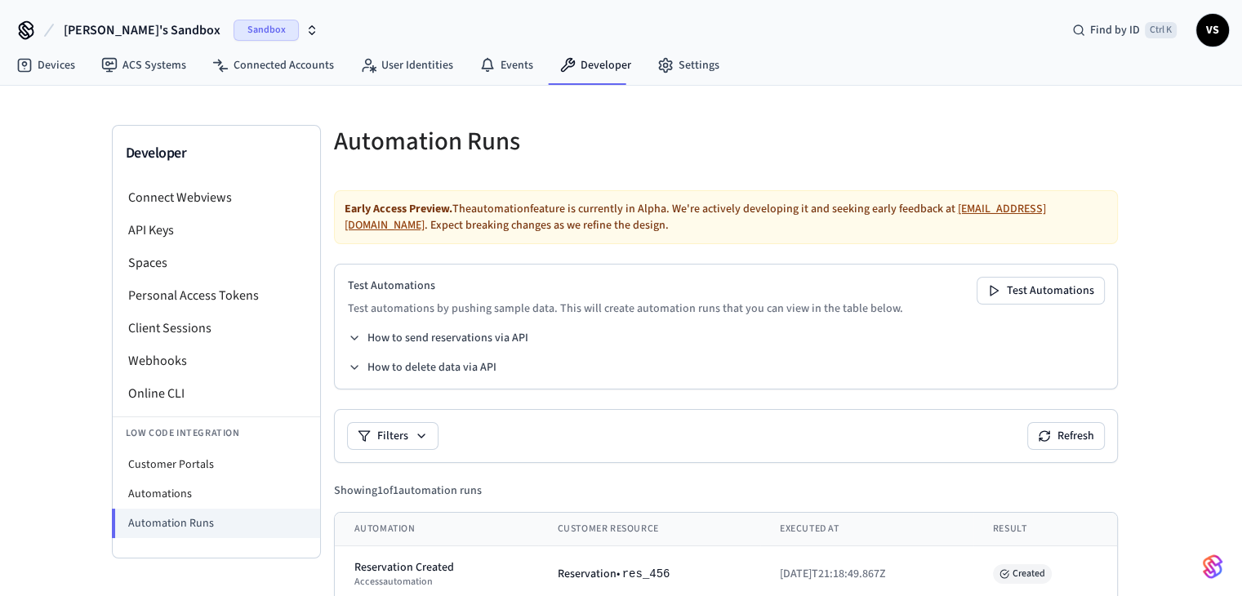
scroll to position [31, 0]
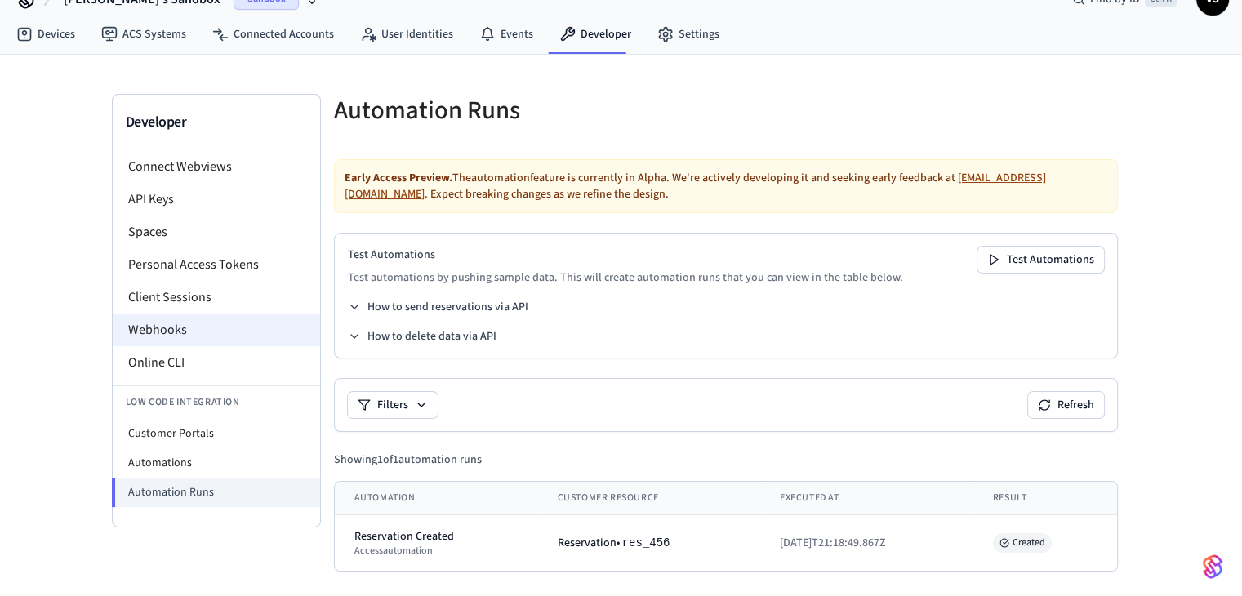
click at [133, 337] on li "Webhooks" at bounding box center [216, 330] width 207 height 33
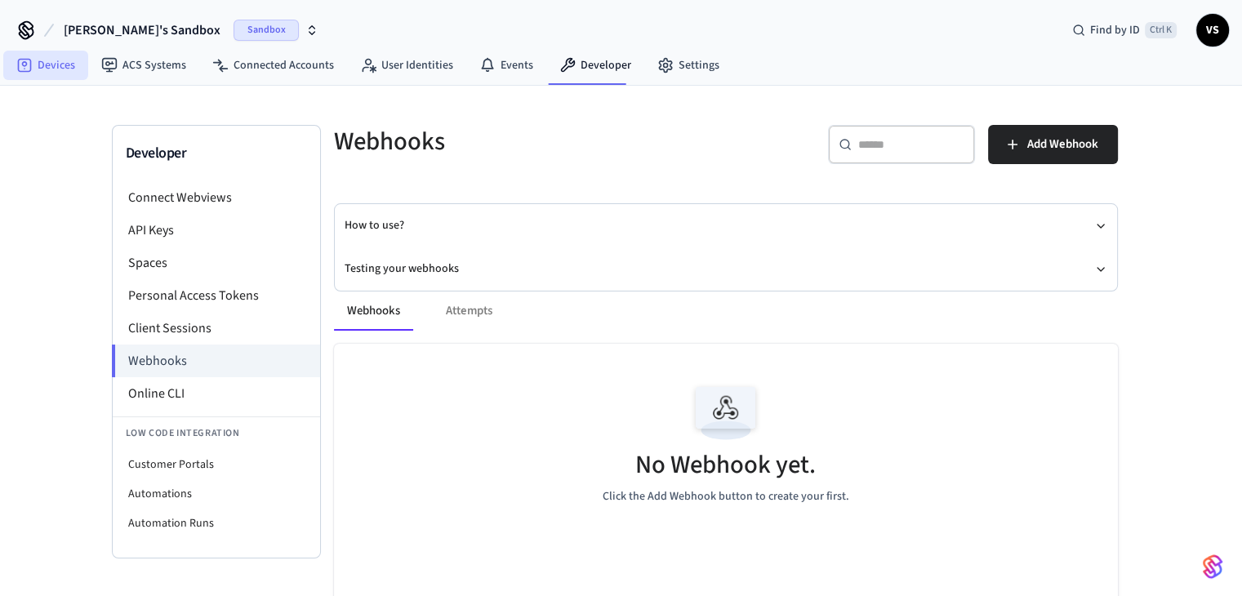
click at [51, 66] on link "Devices" at bounding box center [45, 65] width 85 height 29
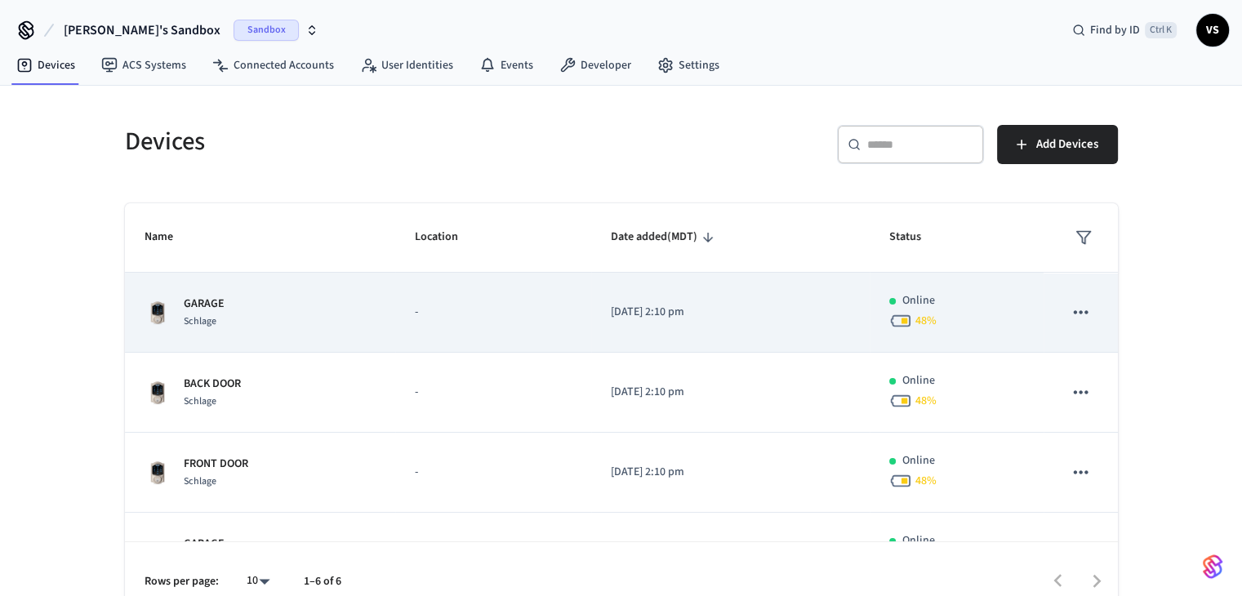
click at [453, 347] on td "-" at bounding box center [493, 313] width 196 height 80
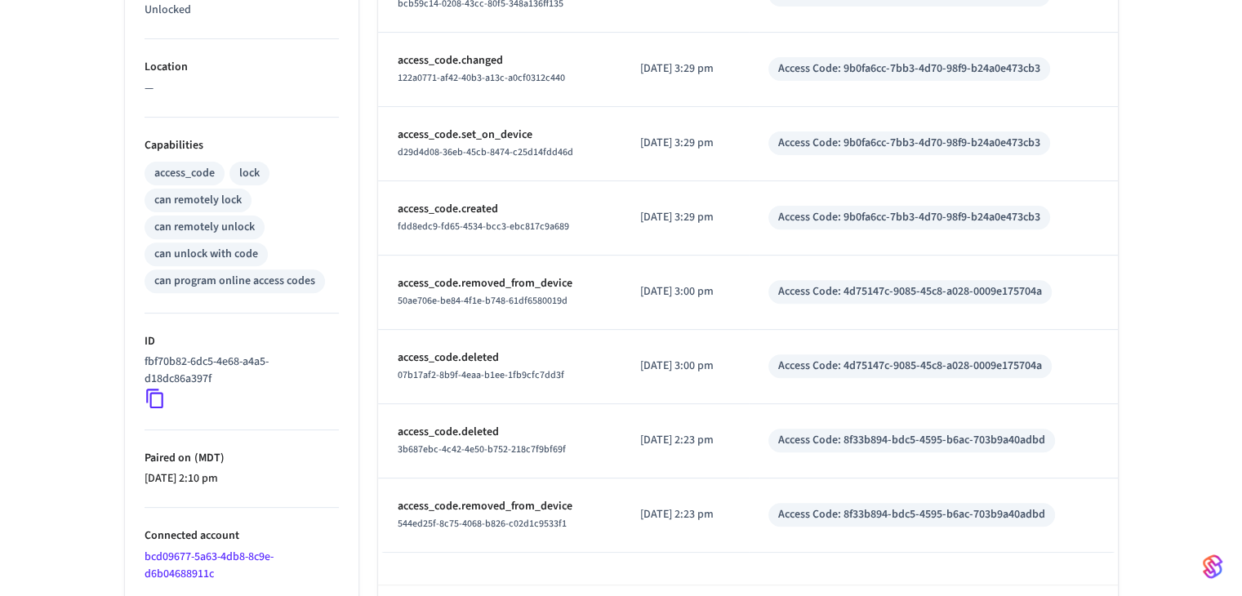
scroll to position [613, 0]
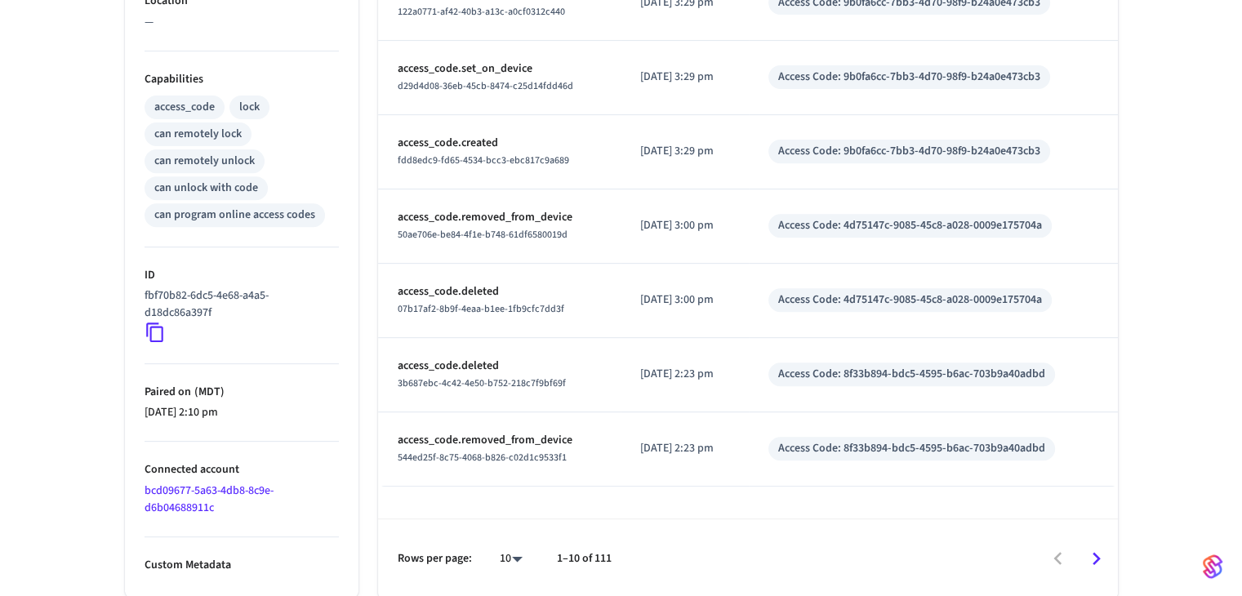
click at [38, 395] on div "GARAGE ​ ​ Properties Type Schlage Status Online Battery 48% Lock Status Unlock…" at bounding box center [621, 53] width 1242 height 1090
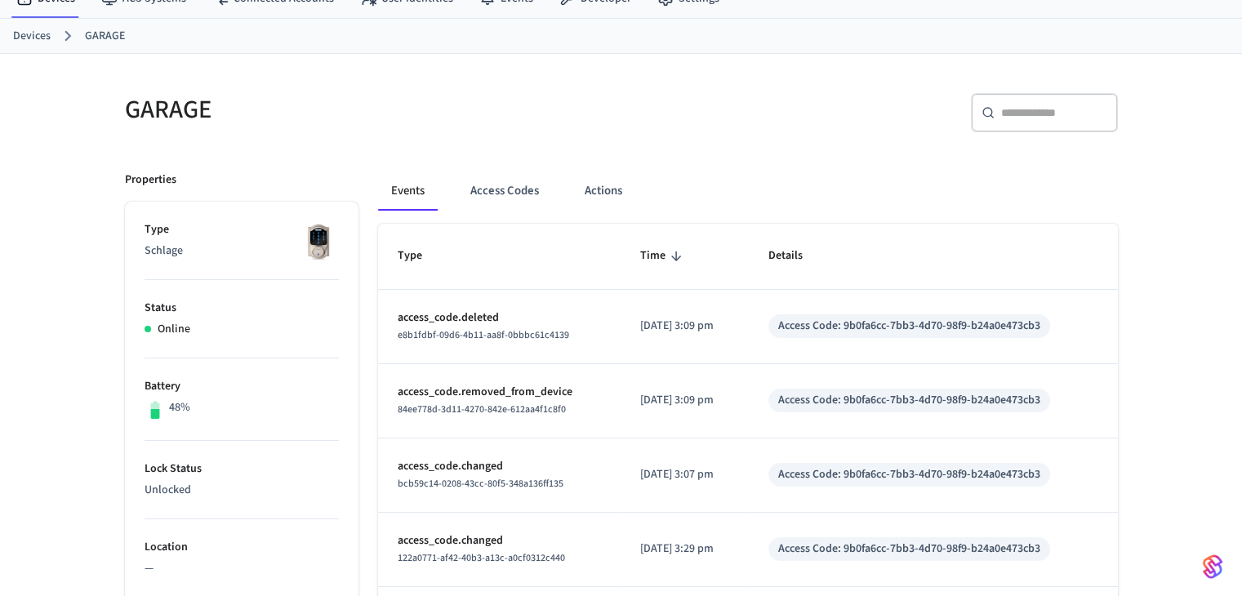
scroll to position [65, 0]
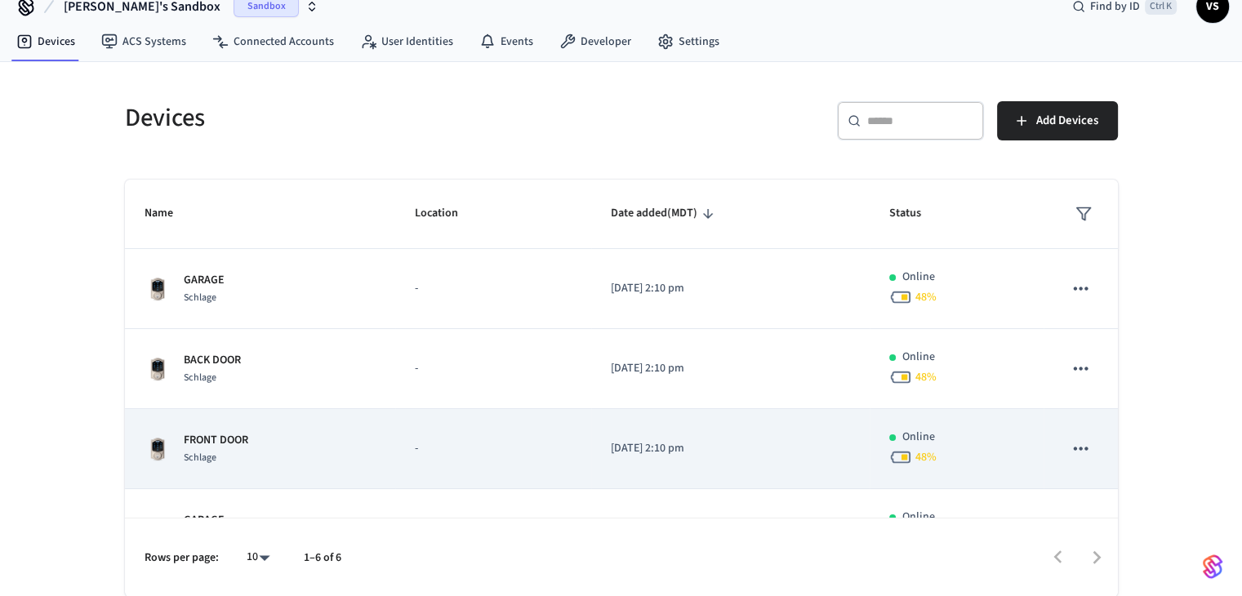
scroll to position [210, 0]
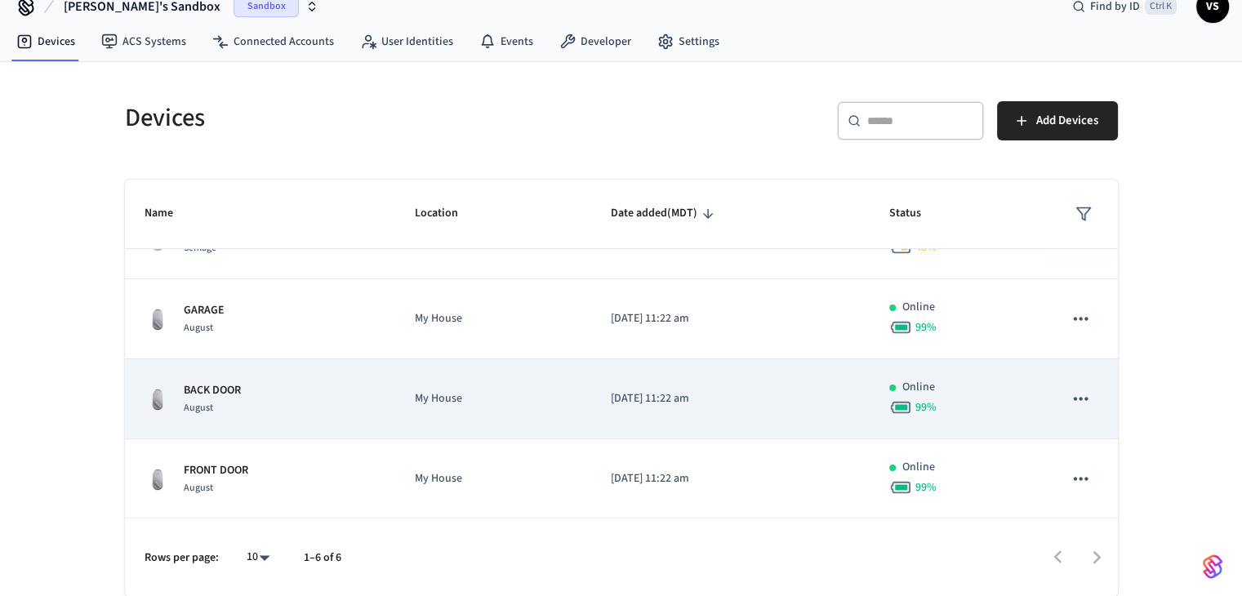
click at [326, 407] on div "BACK DOOR August" at bounding box center [260, 399] width 231 height 34
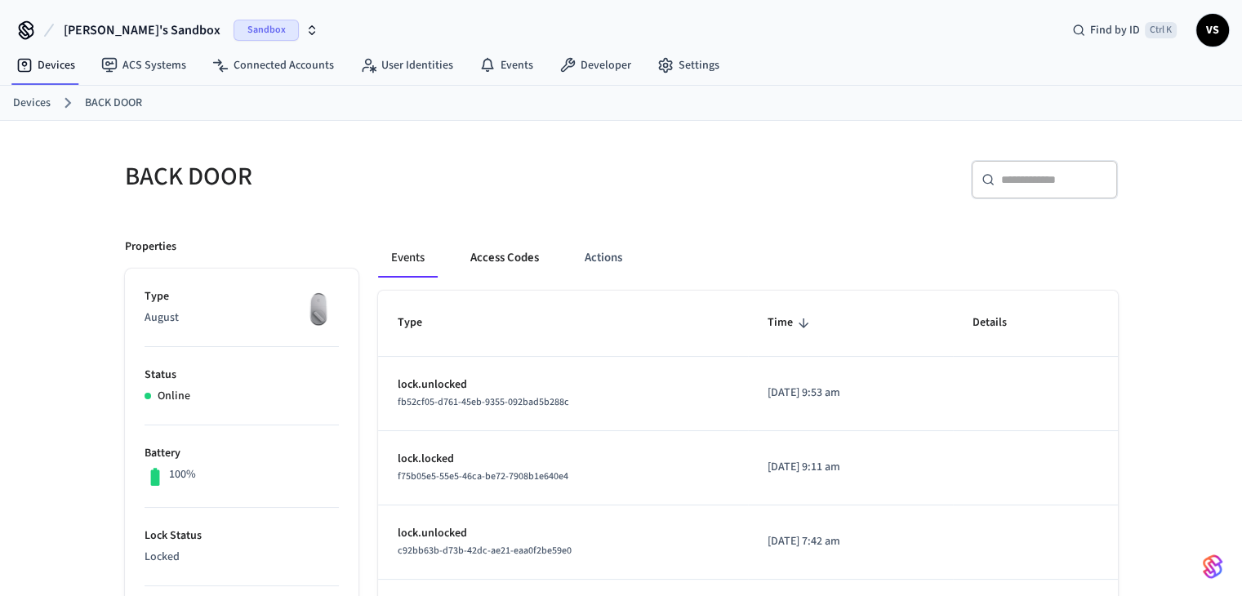
click at [480, 273] on button "Access Codes" at bounding box center [504, 257] width 95 height 39
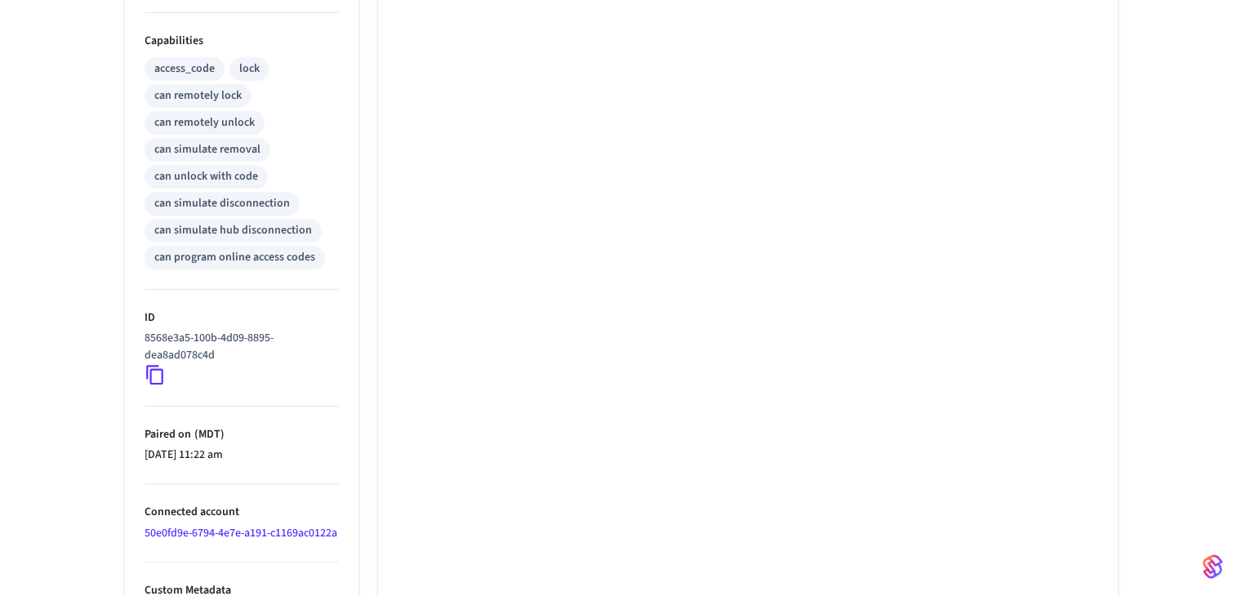
scroll to position [652, 0]
click at [225, 360] on p "8568e3a5-100b-4d09-8895-dea8ad078c4d" at bounding box center [239, 346] width 188 height 34
drag, startPoint x: 225, startPoint y: 360, endPoint x: 159, endPoint y: 342, distance: 68.5
click at [159, 342] on p "8568e3a5-100b-4d09-8895-dea8ad078c4d" at bounding box center [239, 346] width 188 height 34
copy div "8568e3a5-100b-4d09-8895-dea8ad078c4d"
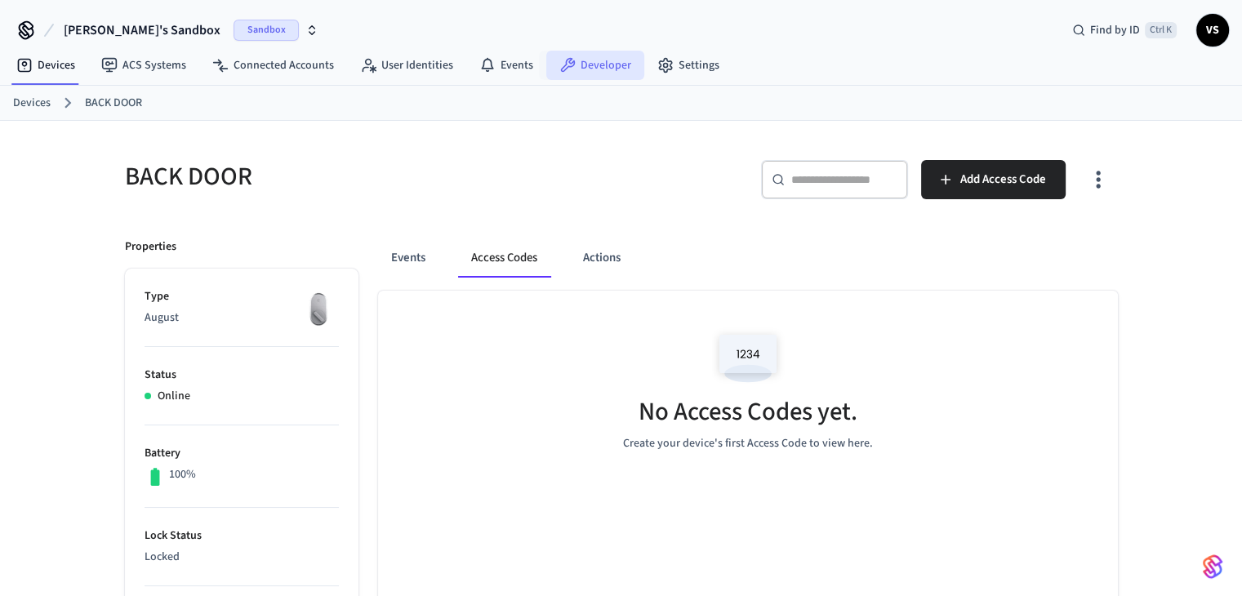
click at [608, 60] on link "Developer" at bounding box center [595, 65] width 98 height 29
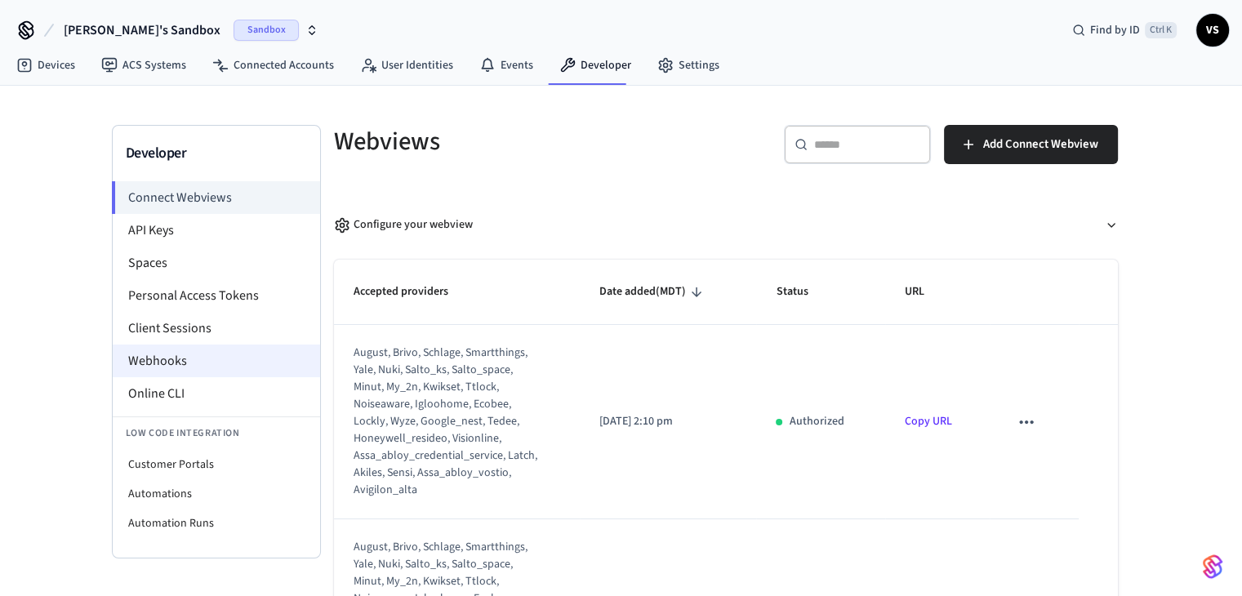
click at [174, 351] on li "Webhooks" at bounding box center [216, 361] width 207 height 33
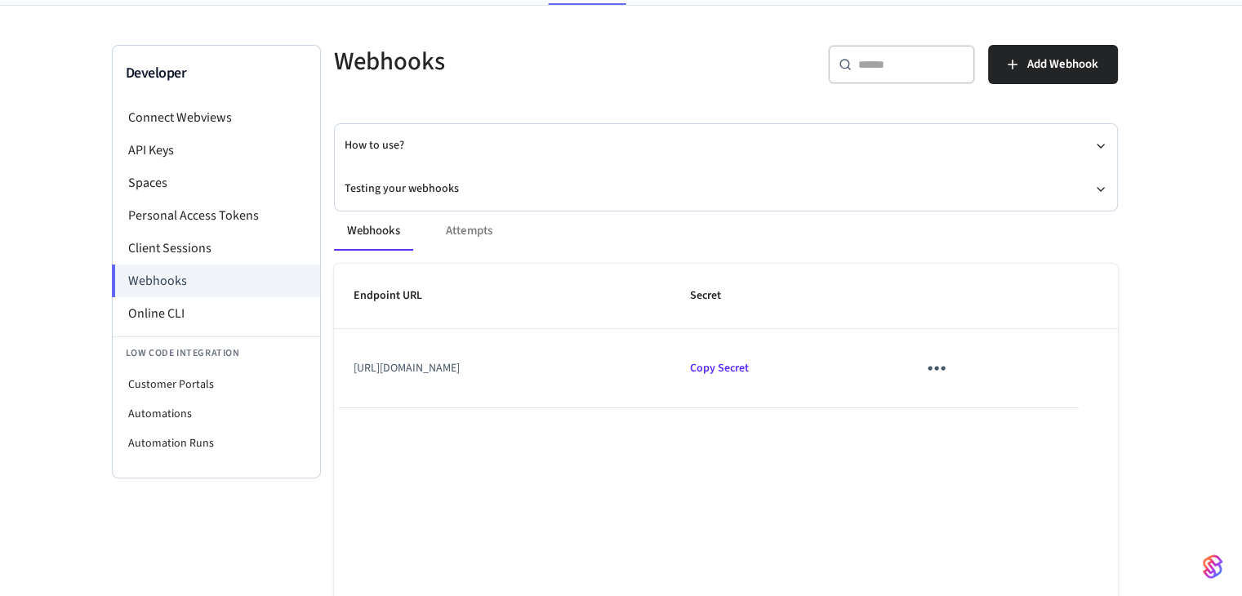
scroll to position [87, 0]
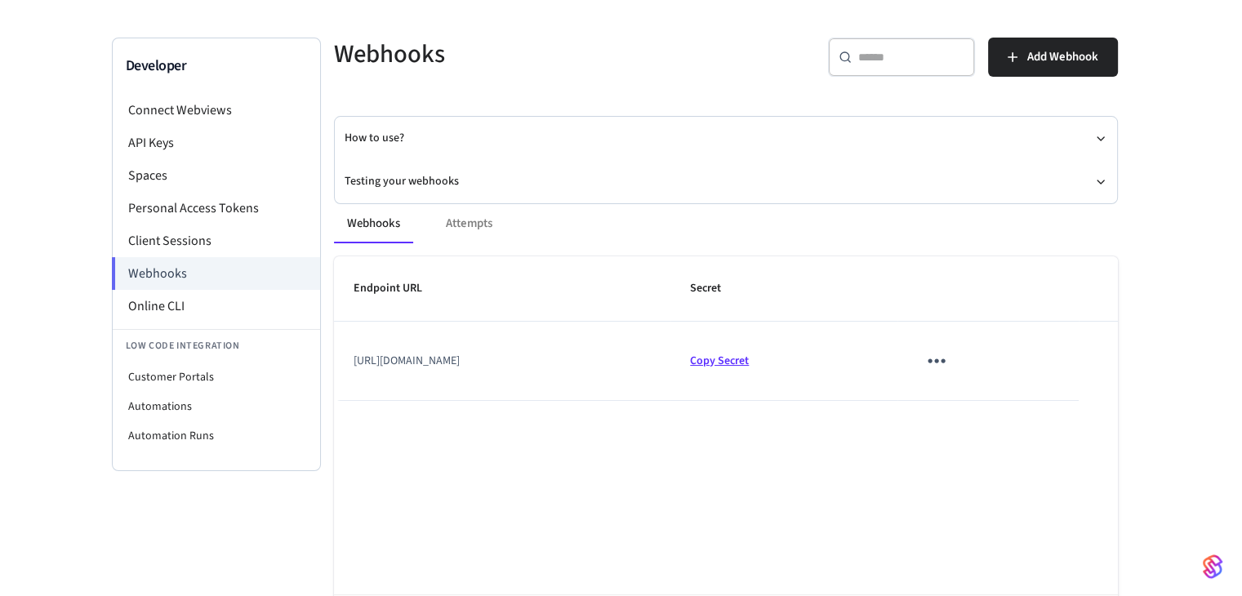
click at [749, 353] on span "Copy Secret" at bounding box center [719, 361] width 59 height 16
